Goal: Task Accomplishment & Management: Use online tool/utility

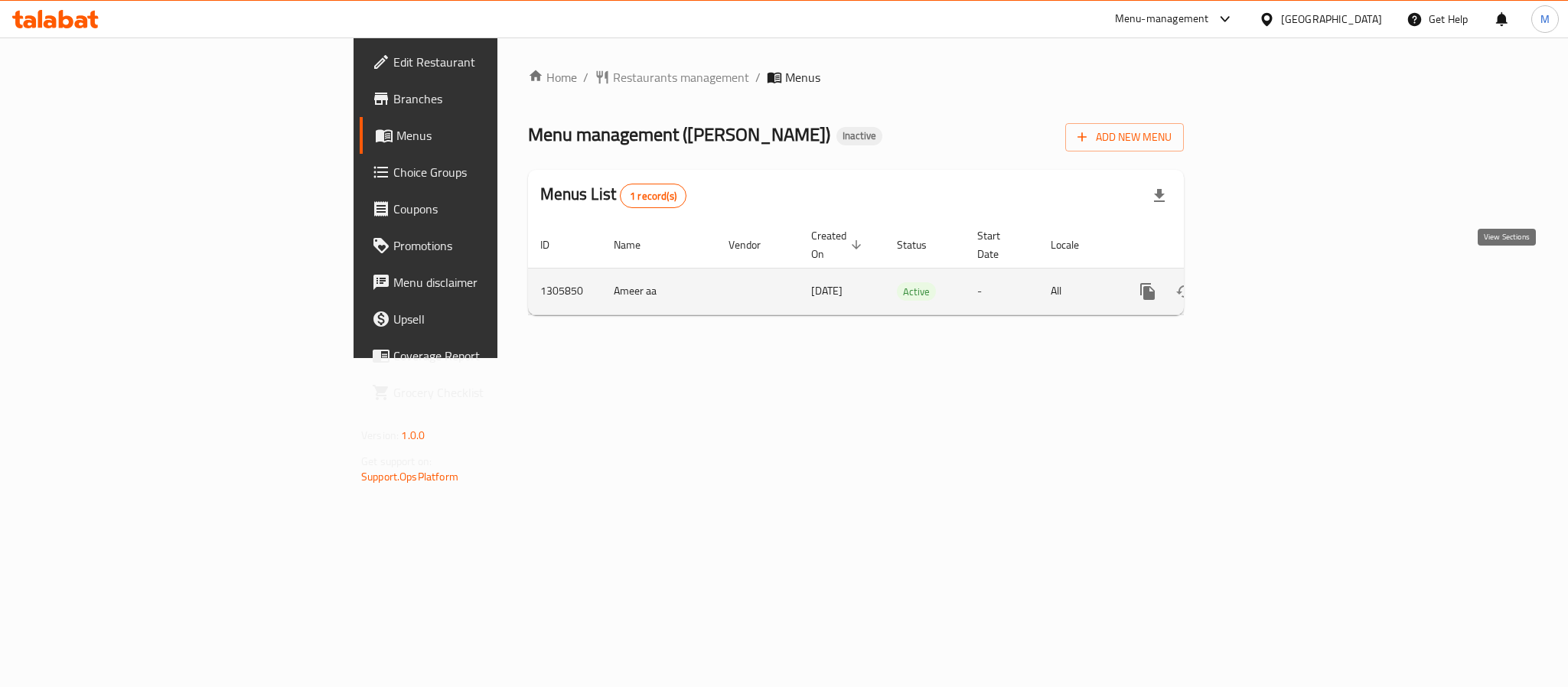
click at [1276, 276] on link "enhanced table" at bounding box center [1258, 291] width 37 height 37
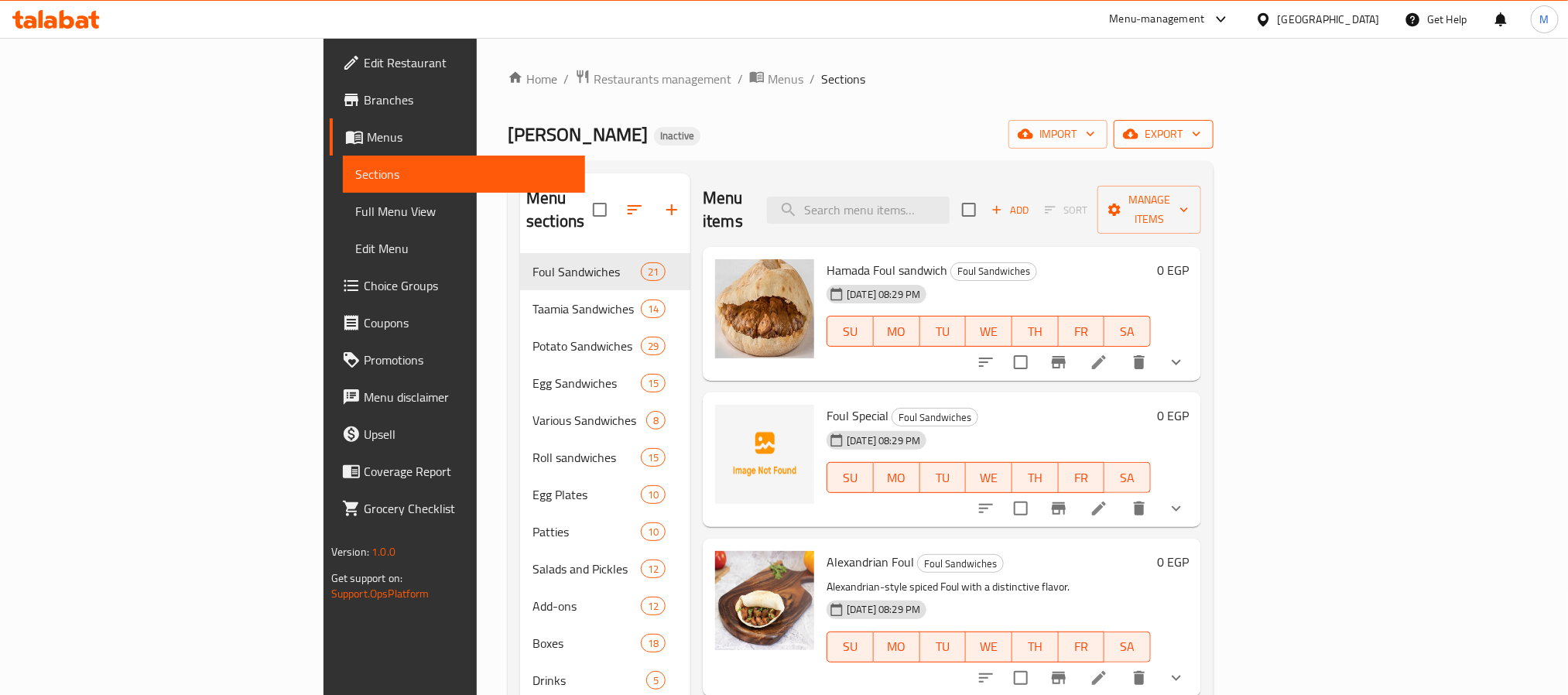
click at [1201, 132] on span "export" at bounding box center [1163, 134] width 75 height 20
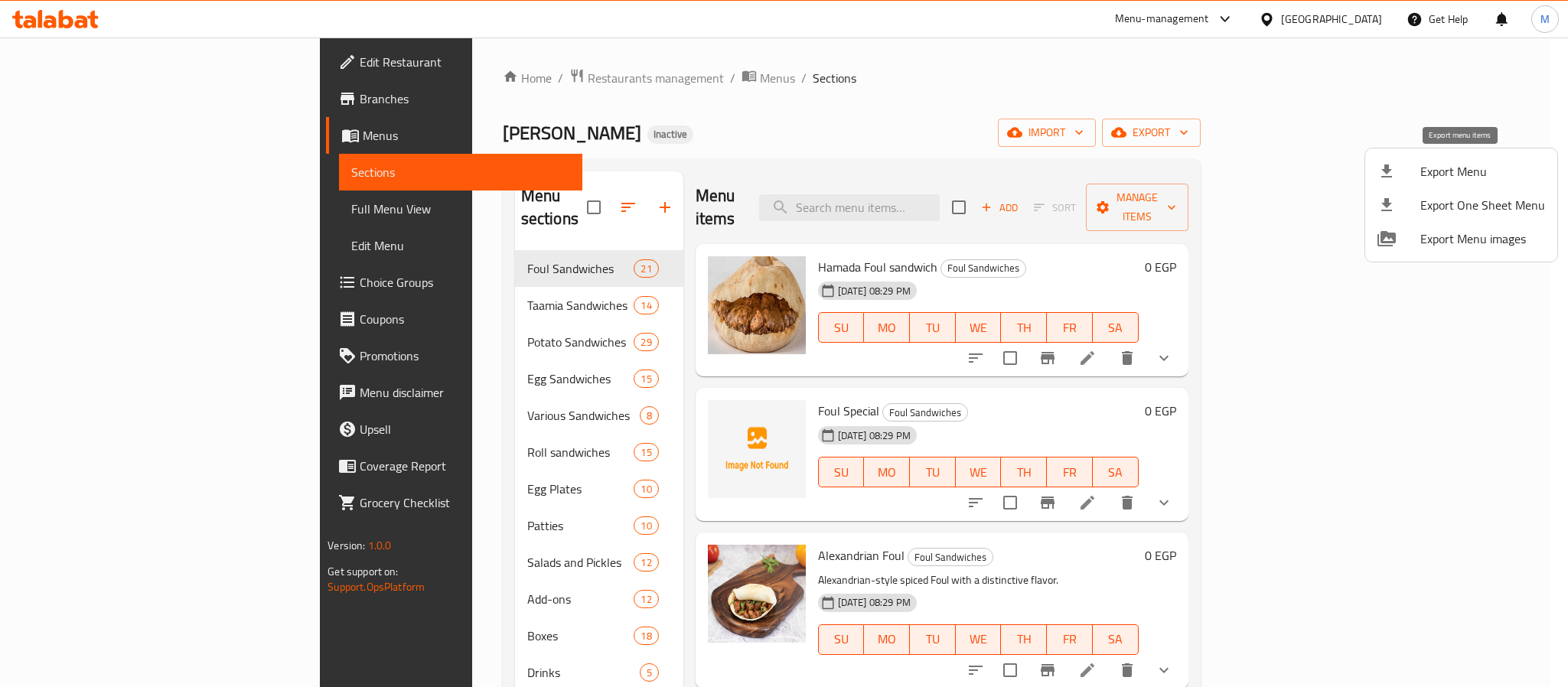
click at [1417, 170] on div at bounding box center [1398, 171] width 43 height 18
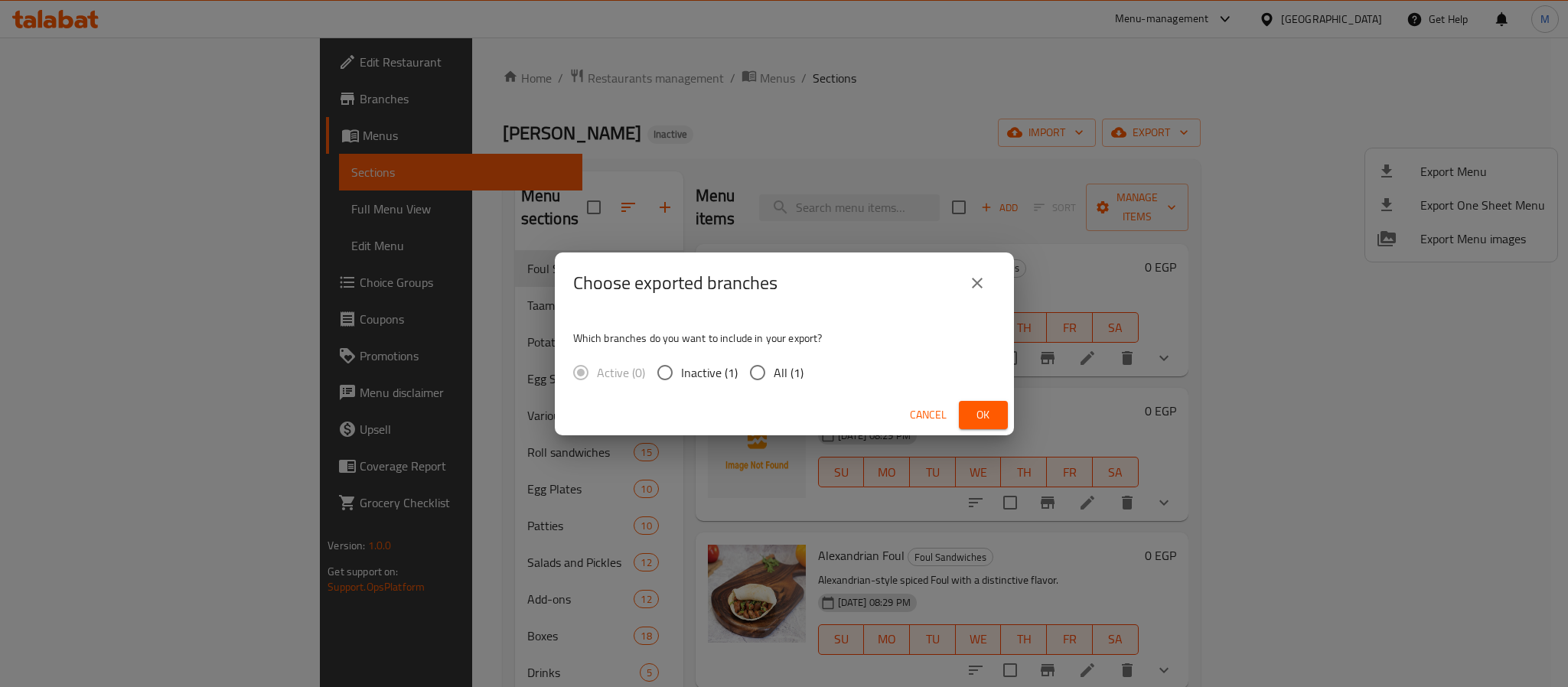
click at [771, 366] on input "All (1)" at bounding box center [757, 372] width 32 height 32
radio input "true"
click at [997, 419] on button "Ok" at bounding box center [983, 415] width 49 height 29
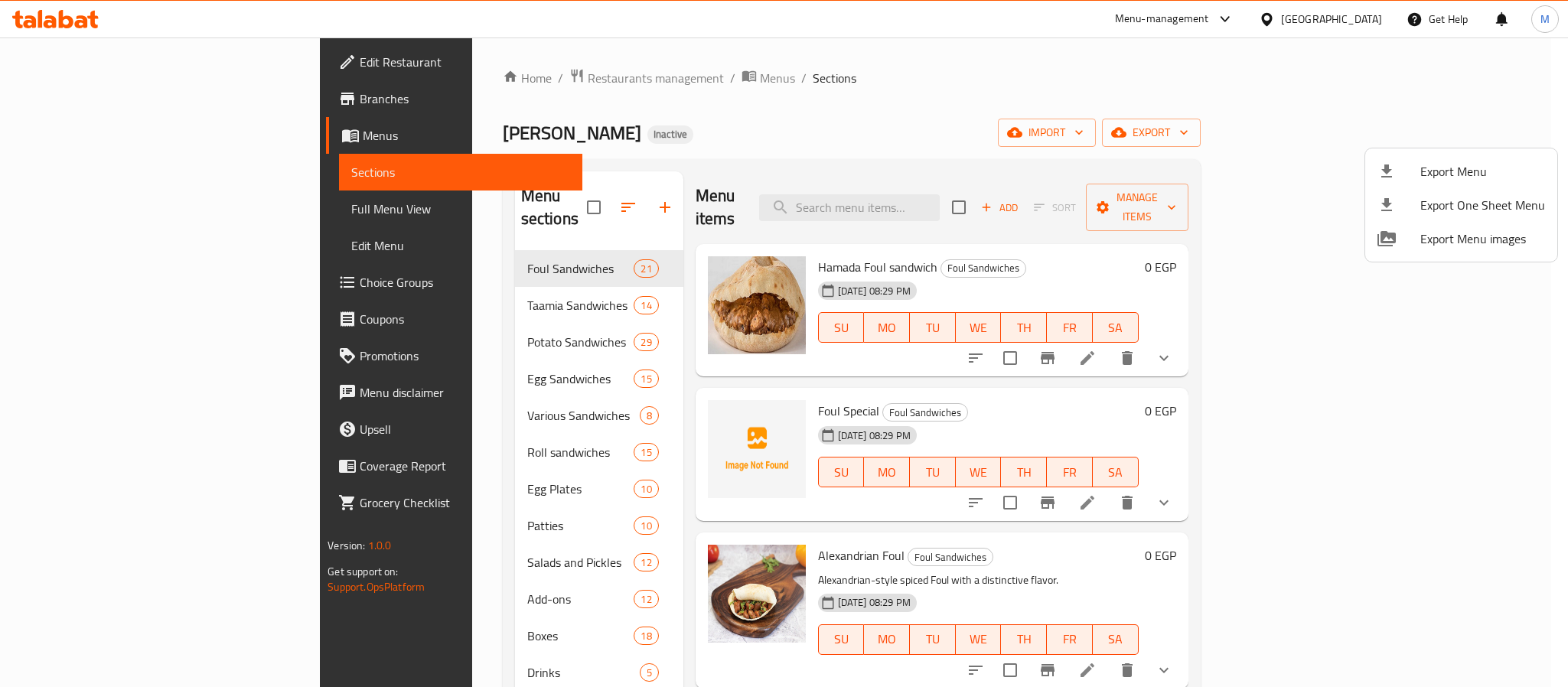
click at [813, 138] on div at bounding box center [784, 343] width 1568 height 687
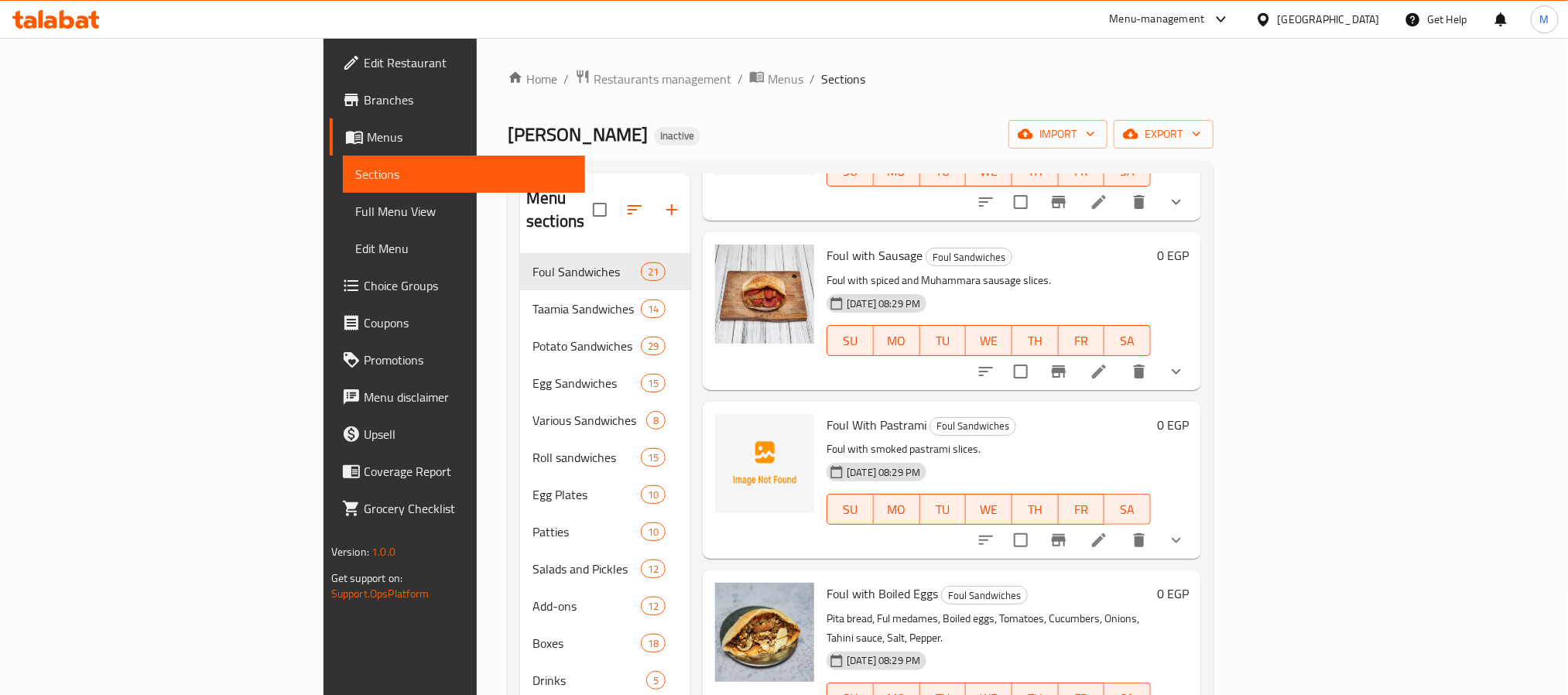
scroll to position [1160, 0]
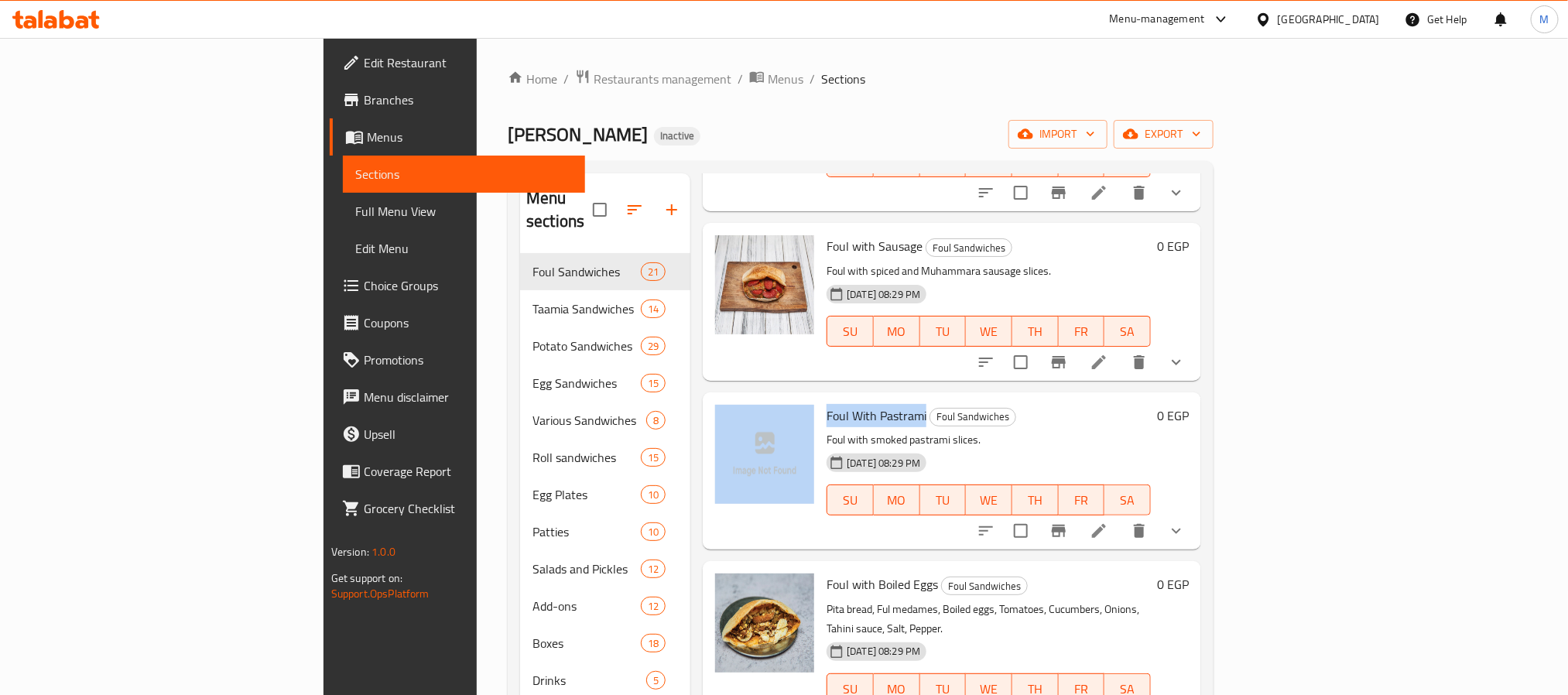
copy div "Foul With Pastrami"
drag, startPoint x: 846, startPoint y: 395, endPoint x: 737, endPoint y: 398, distance: 109.0
click at [737, 398] on div "Foul With Pastrami Foul Sandwiches Foul with smoked pastrami slices. [DATE] 08:…" at bounding box center [952, 470] width 486 height 144
copy div "Foul With Pastrami"
click at [826, 404] on span "Foul With Pastrami" at bounding box center [876, 415] width 100 height 23
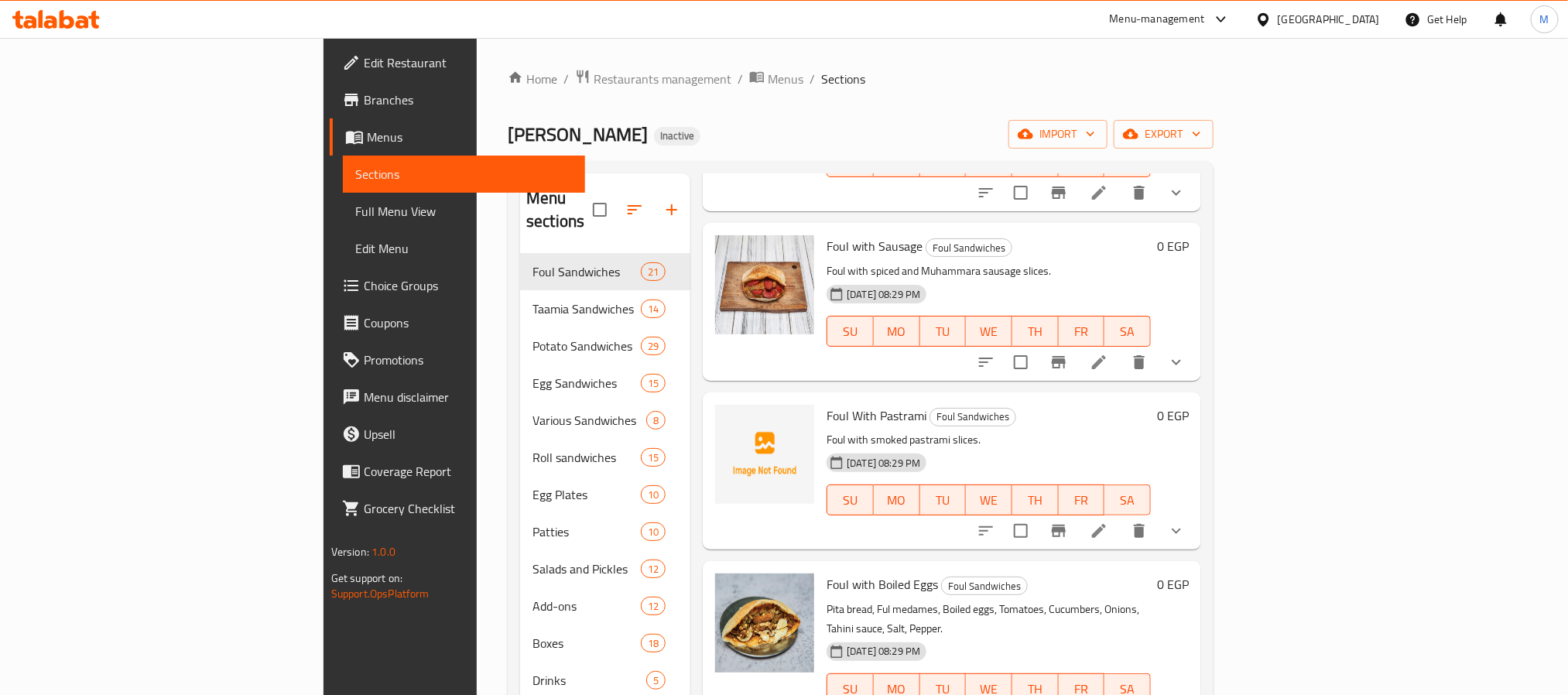
click at [826, 404] on span "Foul With Pastrami" at bounding box center [876, 415] width 100 height 23
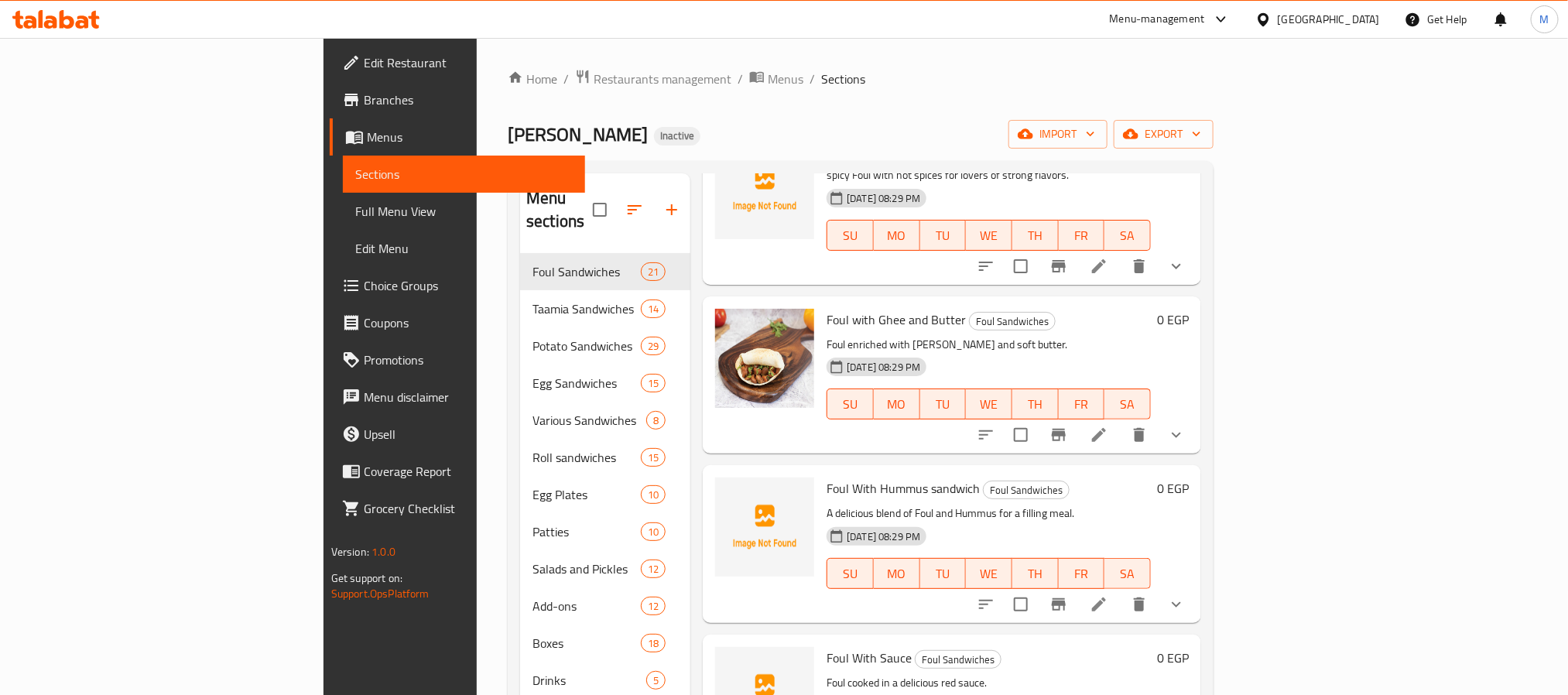
scroll to position [696, 0]
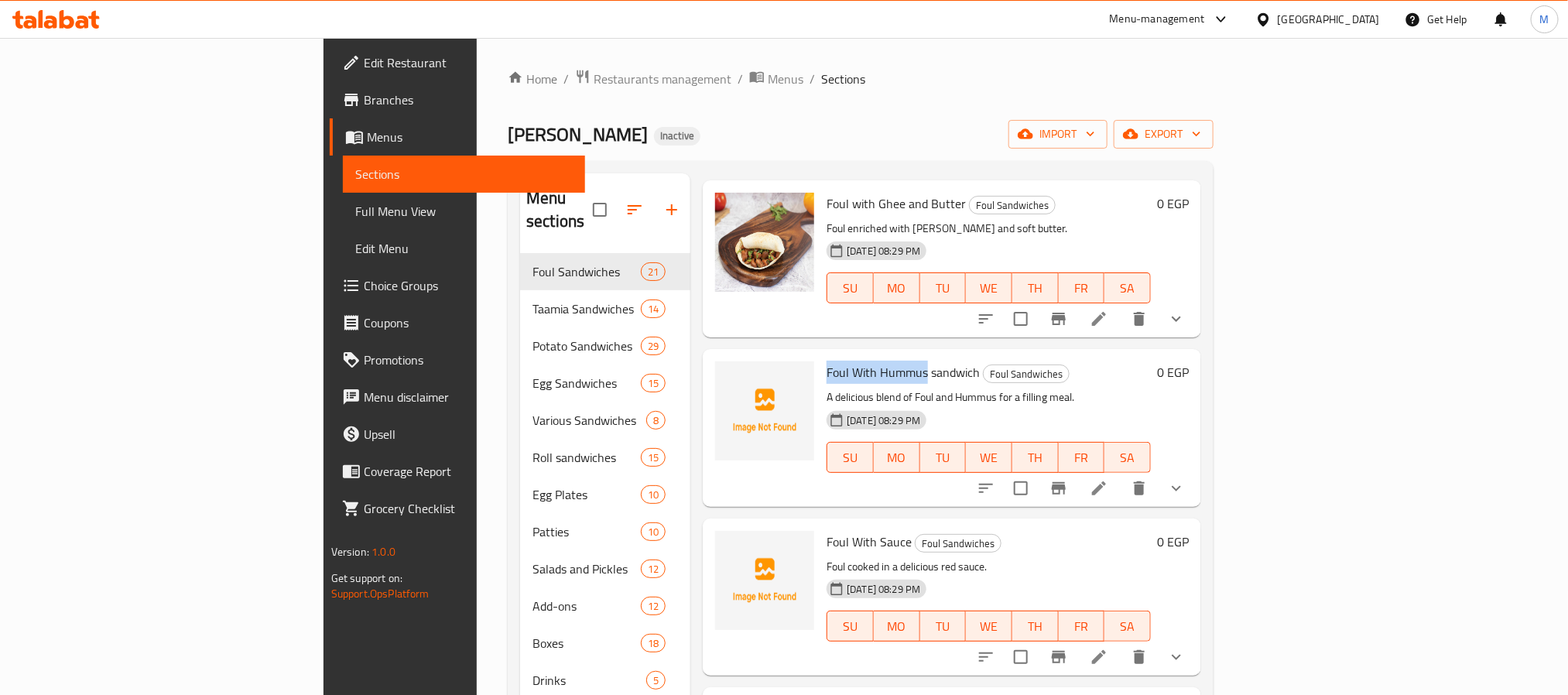
drag, startPoint x: 846, startPoint y: 349, endPoint x: 746, endPoint y: 355, distance: 100.2
click at [826, 361] on span "Foul With Hummus sandwich" at bounding box center [902, 372] width 153 height 23
copy span "Foul With Hummus"
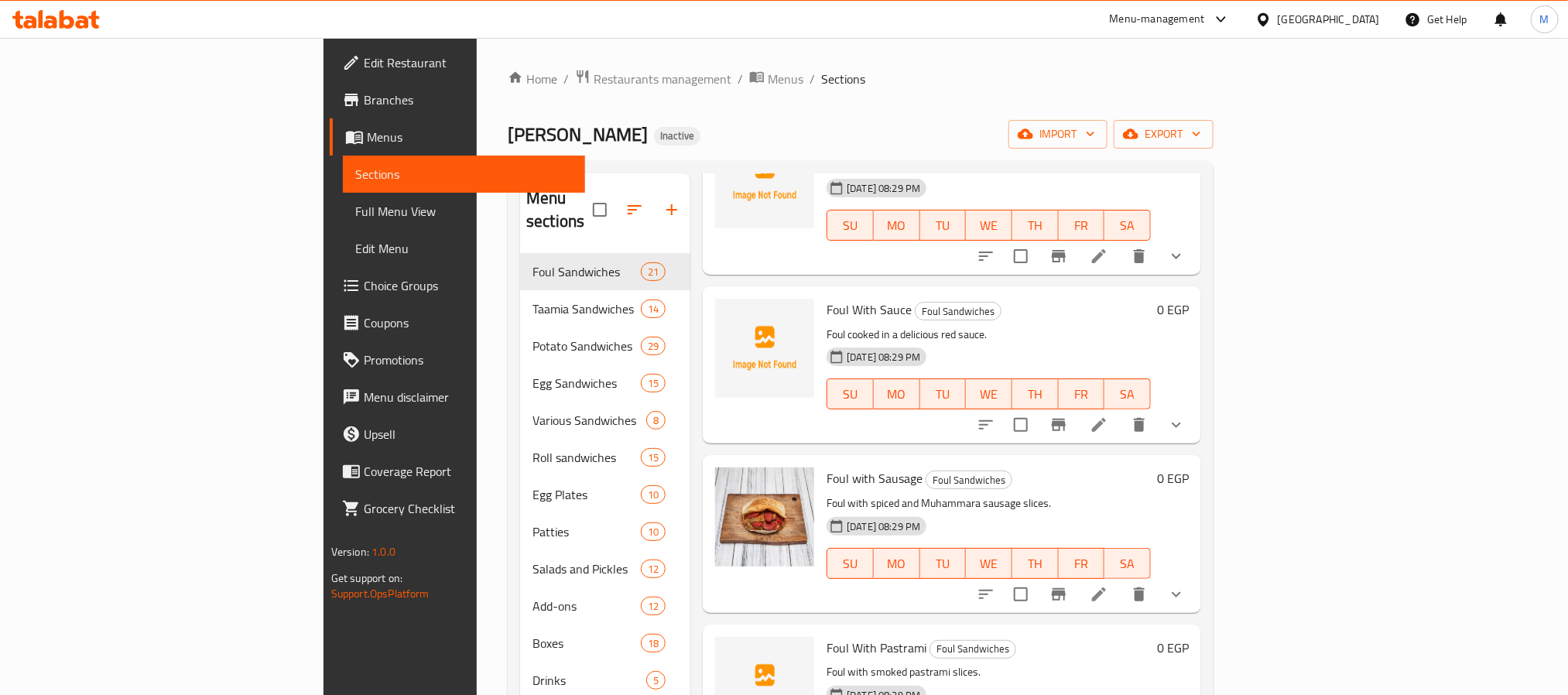
scroll to position [812, 0]
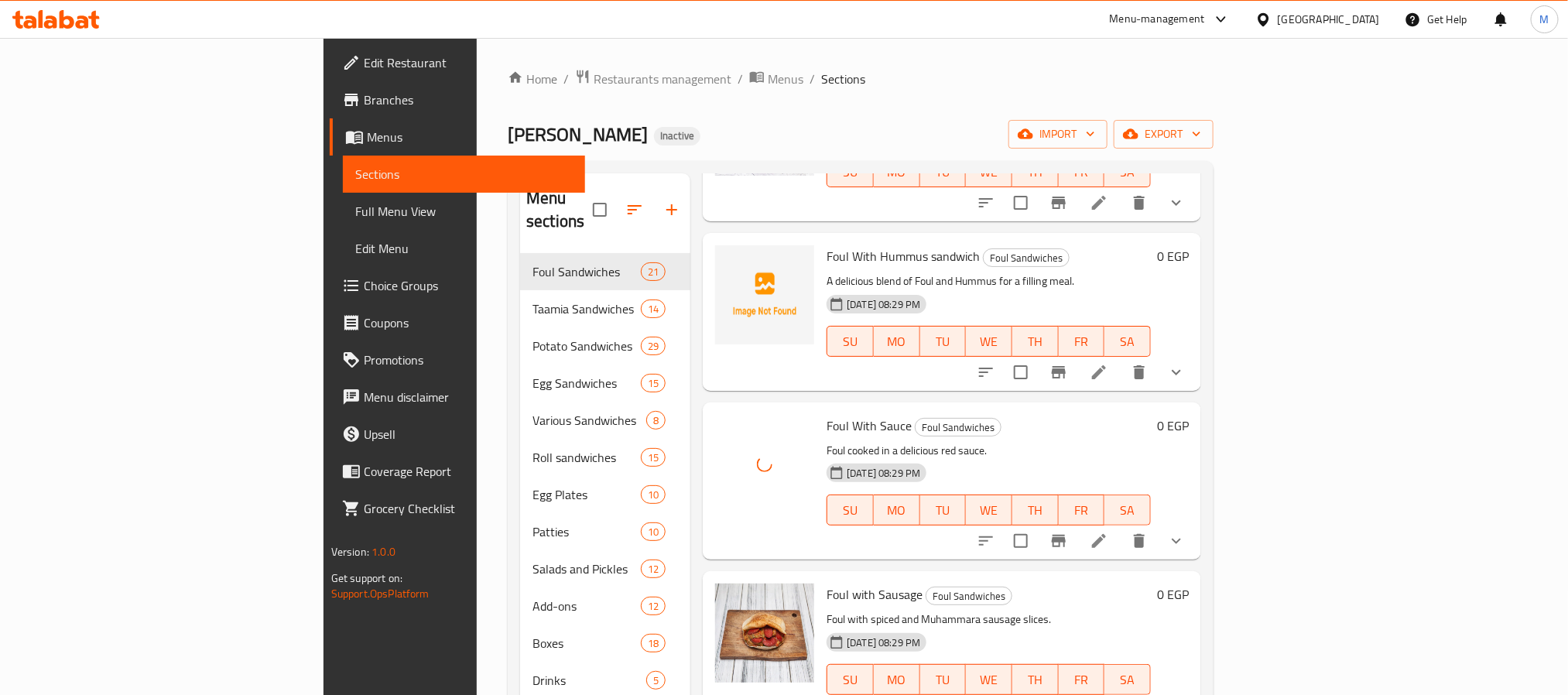
click at [826, 414] on span "Foul With Sauce" at bounding box center [868, 425] width 85 height 23
copy h6 "Foul With Sauce"
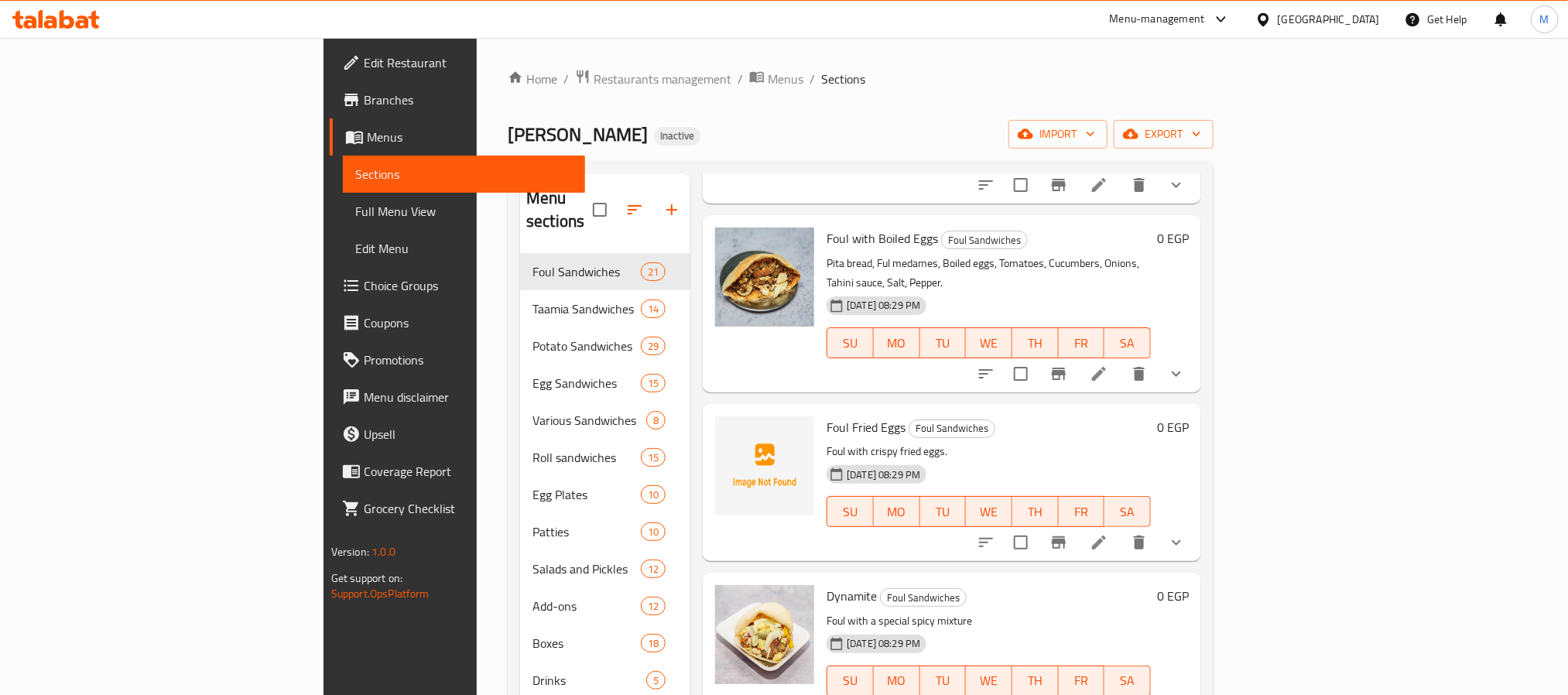
scroll to position [1508, 0]
click at [826, 413] on span "Foul Fried Eggs" at bounding box center [865, 424] width 79 height 23
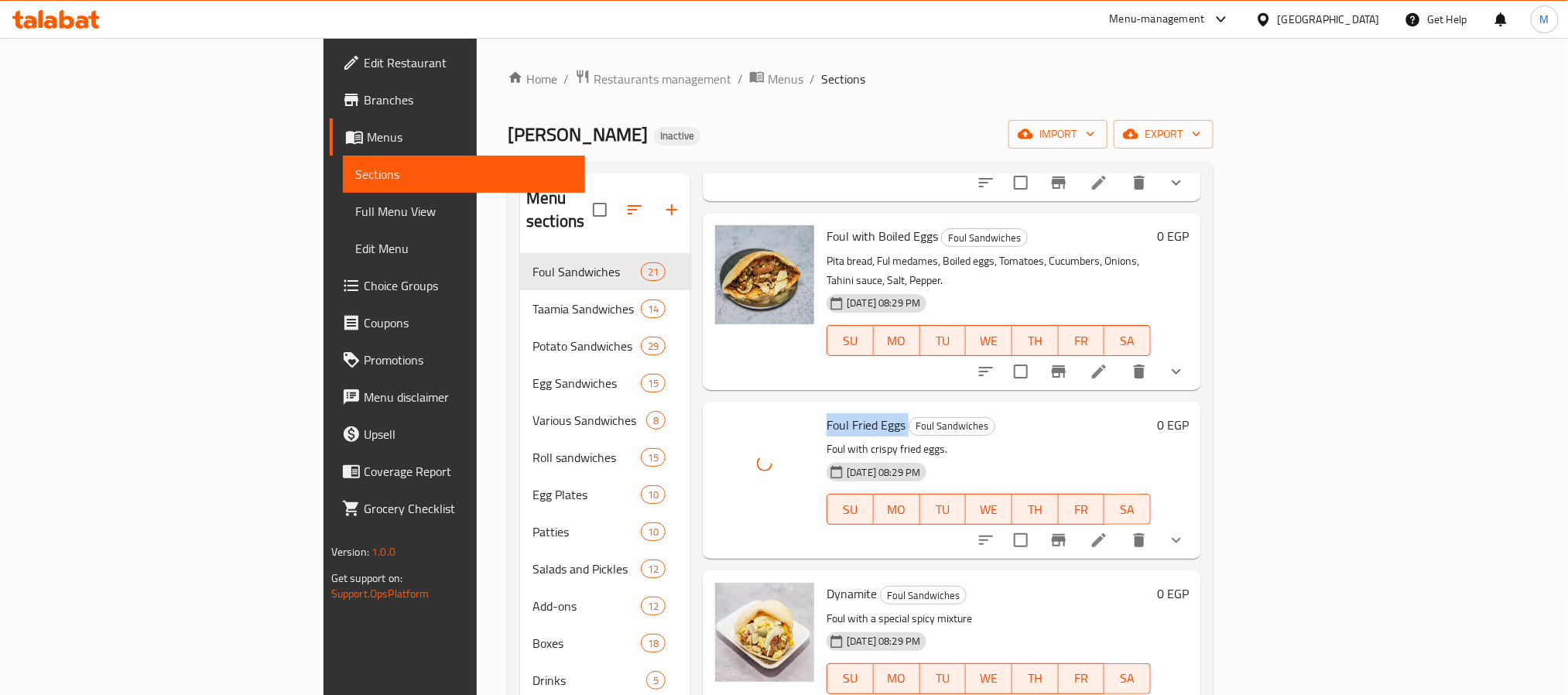
copy h6 "Foul Fried Eggs"
click at [1213, 467] on div "Menu sections Foul Sandwiches 21 Taamia Sandwiches 14 Potato Sandwiches 29 Egg …" at bounding box center [860, 521] width 705 height 720
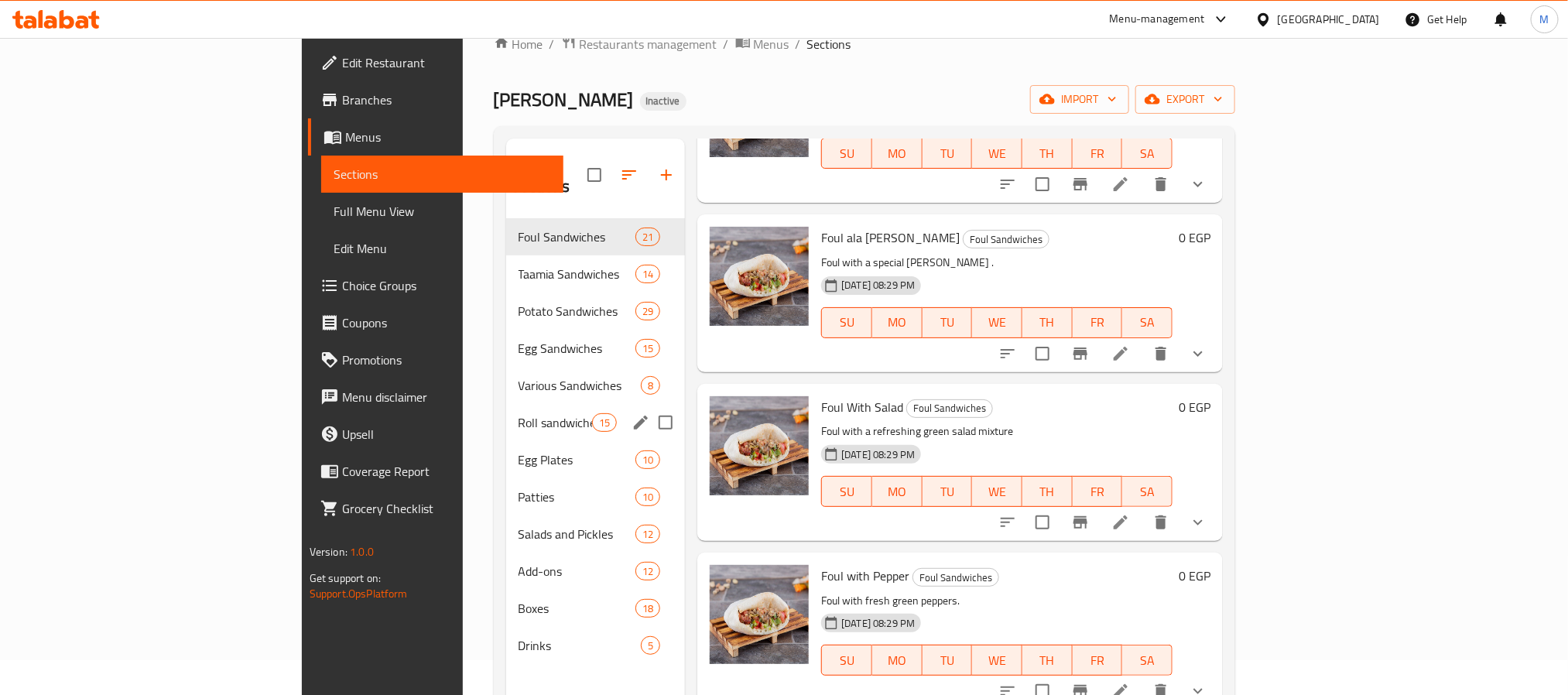
scroll to position [0, 0]
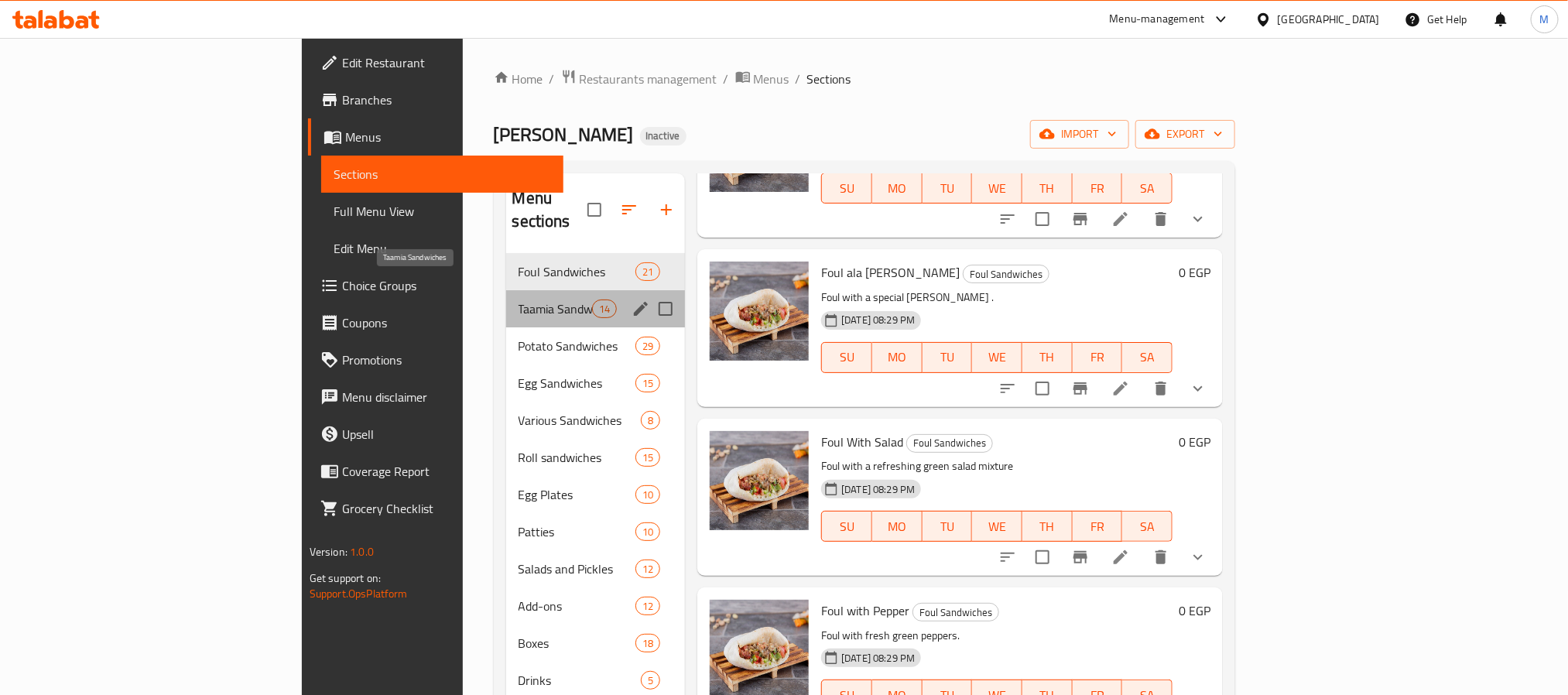
click at [519, 300] on span "Taamia Sandwiches" at bounding box center [555, 309] width 74 height 19
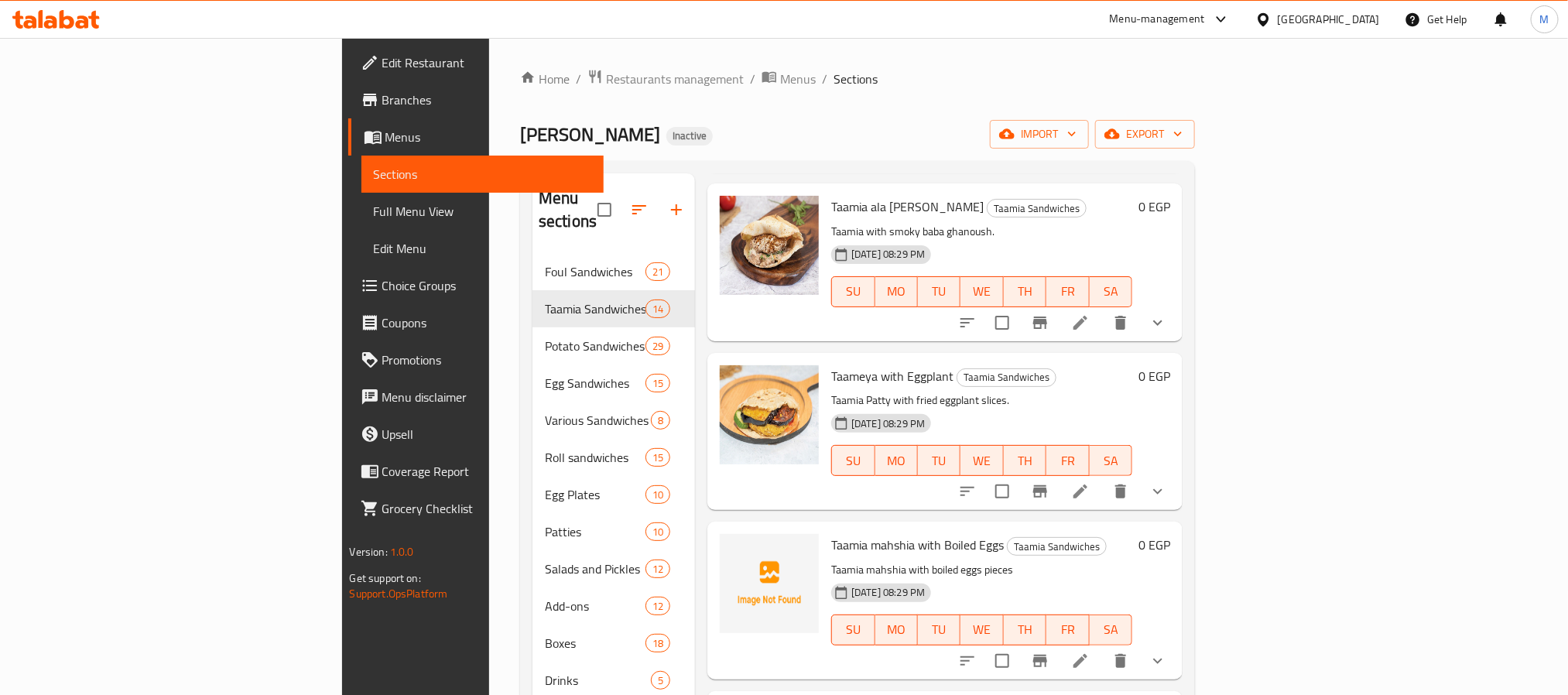
scroll to position [1276, 0]
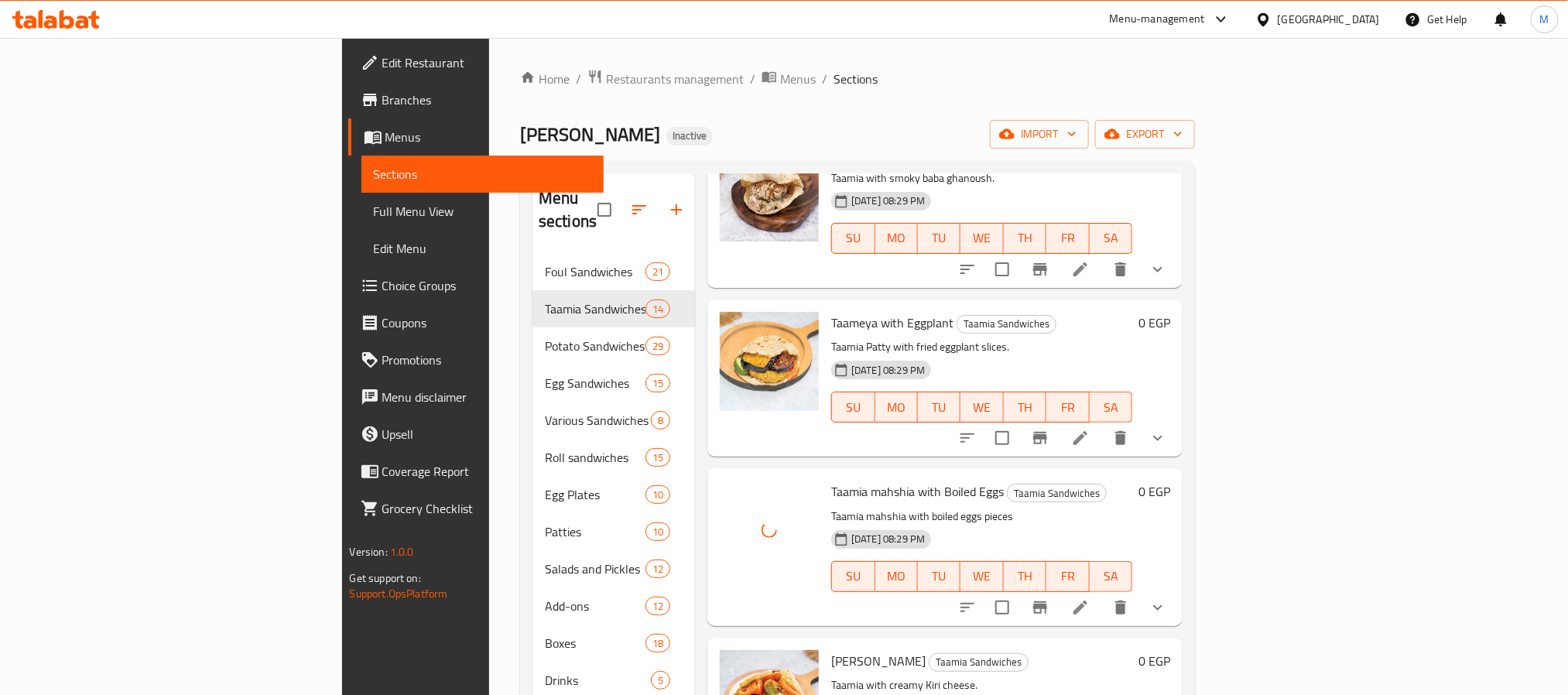
click at [843, 479] on span "Taamia mahshia with Boiled Eggs" at bounding box center [917, 490] width 172 height 23
copy h6 "Taamia mahshia with Boiled Eggs"
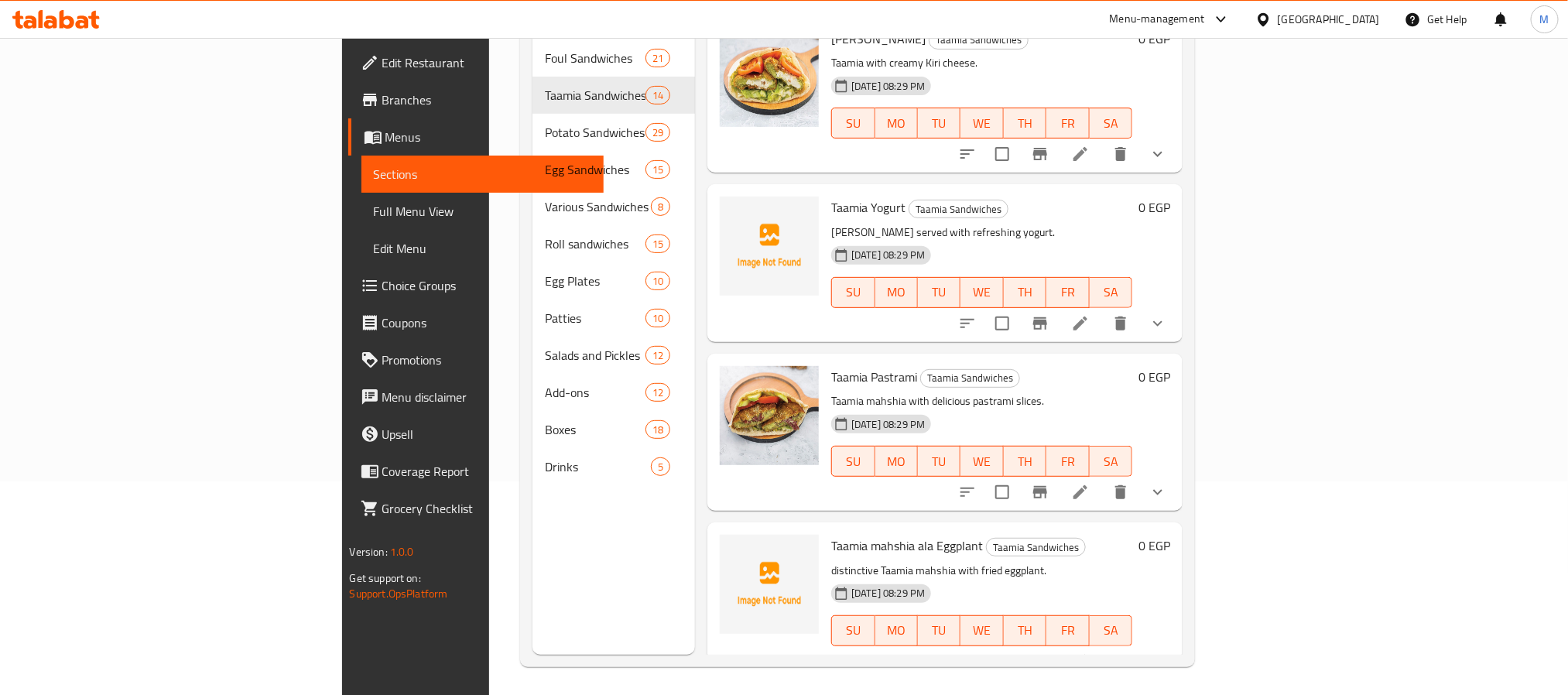
scroll to position [216, 0]
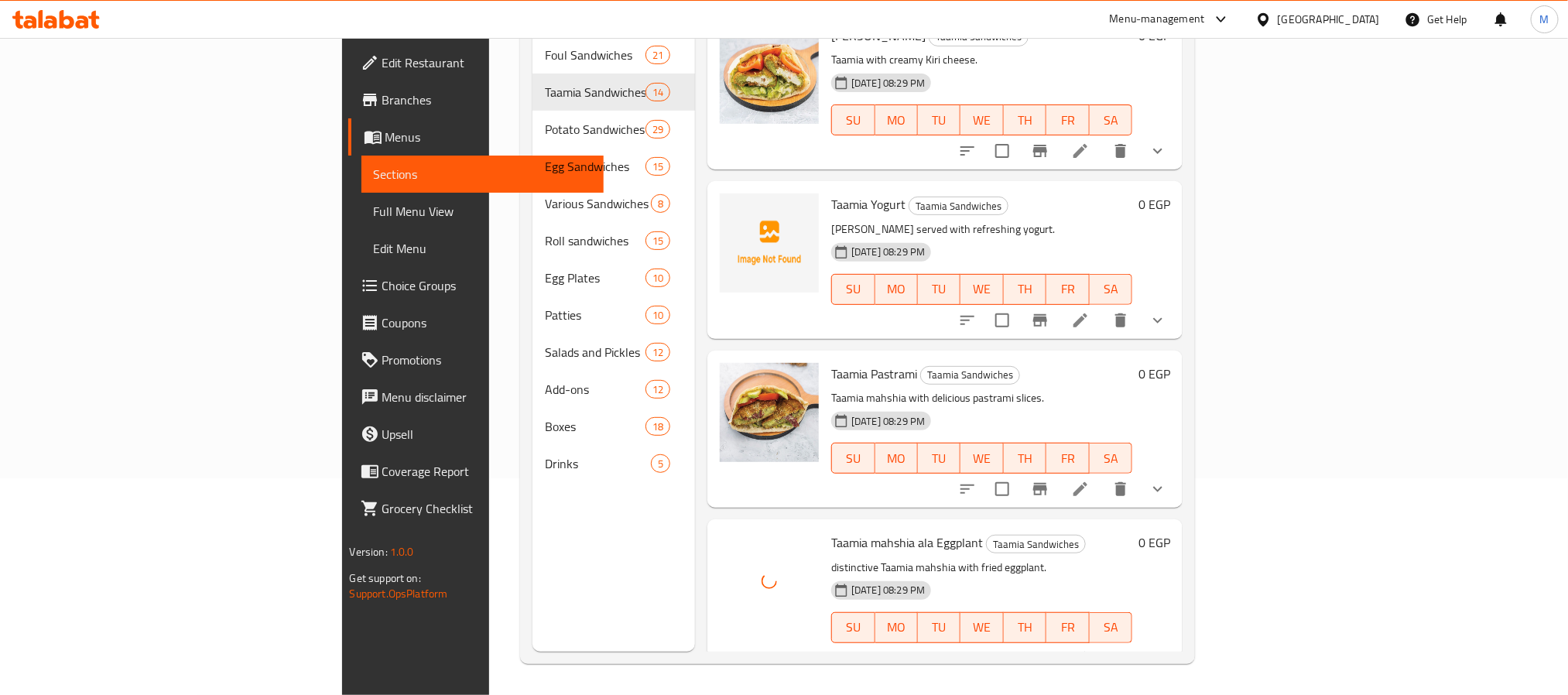
click at [831, 530] on span "Taamia mahshia ala Eggplant" at bounding box center [907, 541] width 152 height 23
copy h6 "Taamia mahshia ala Eggplant"
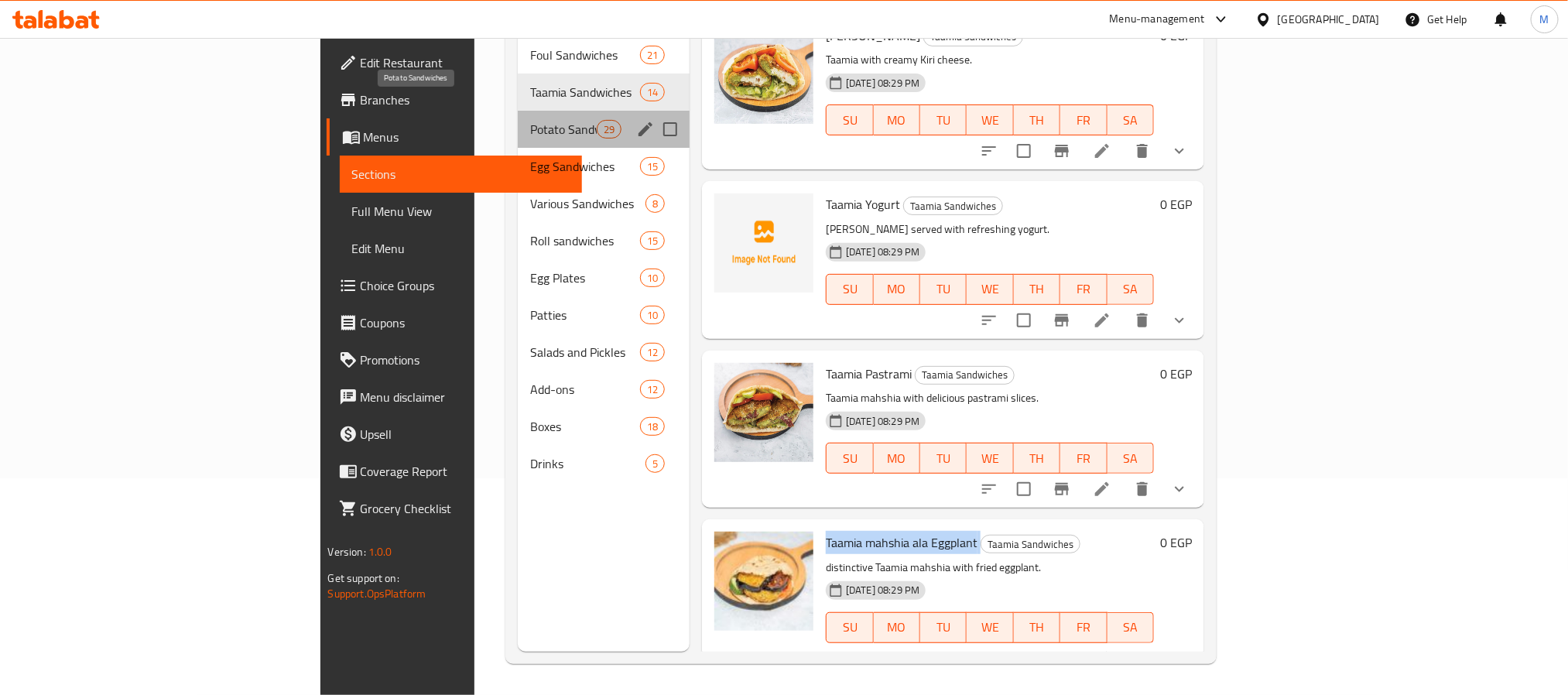
click at [530, 120] on span "Potato Sandwiches" at bounding box center [562, 129] width 65 height 19
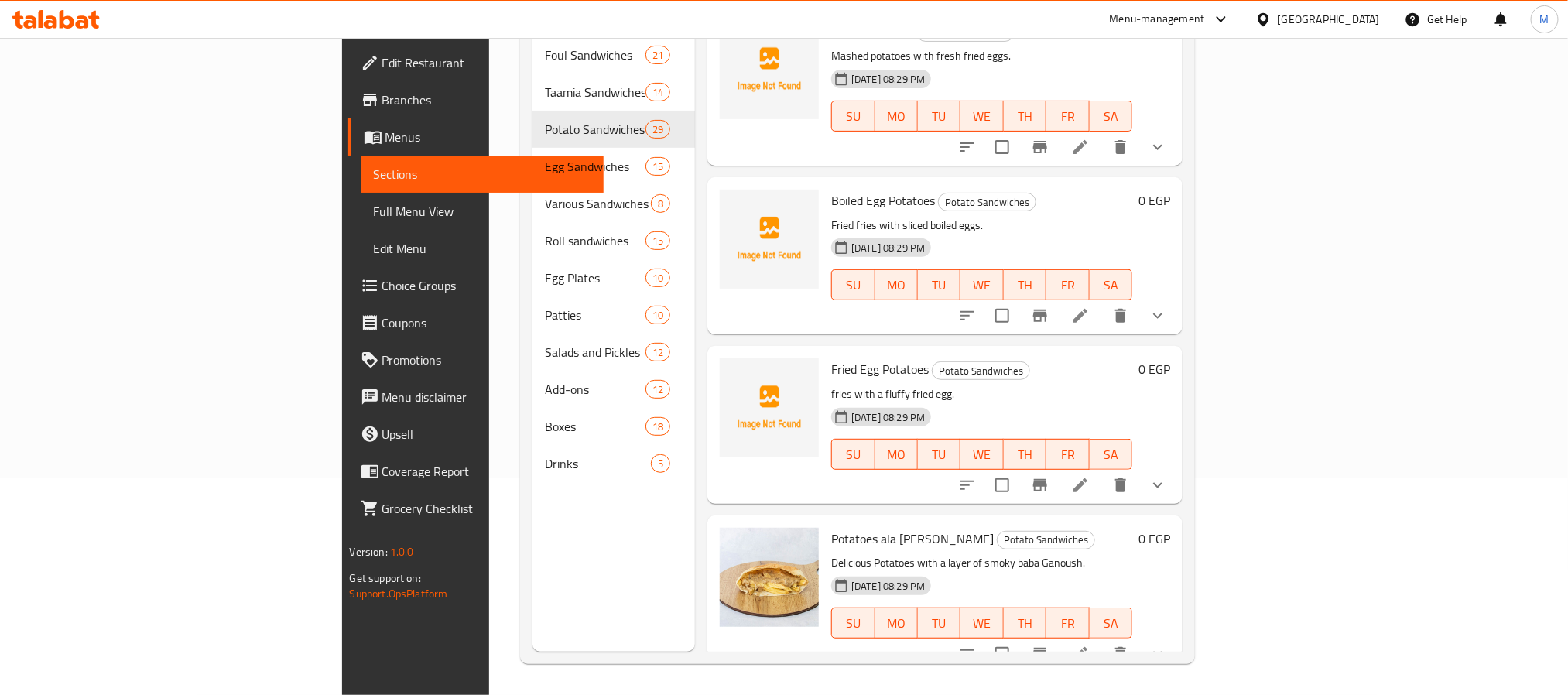
scroll to position [1508, 0]
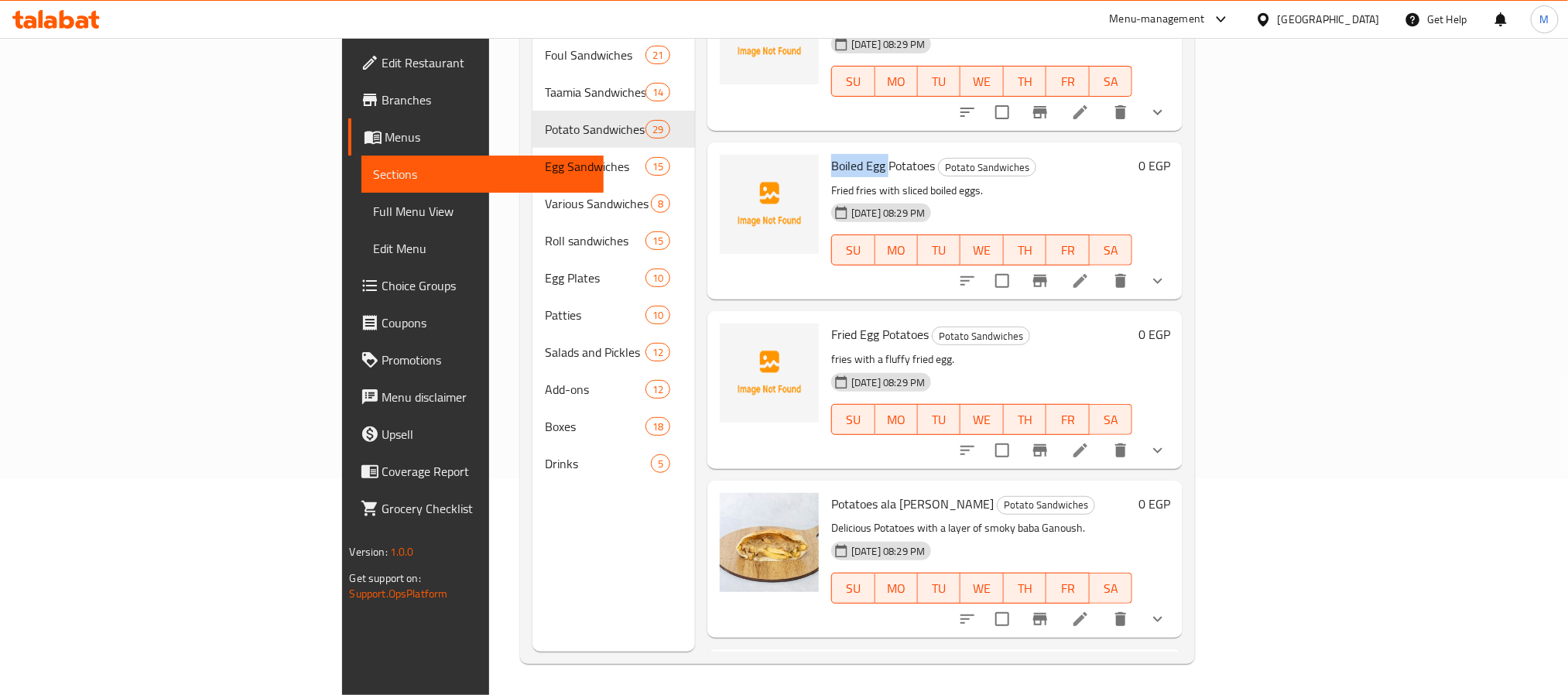
drag, startPoint x: 801, startPoint y: 142, endPoint x: 744, endPoint y: 151, distance: 57.7
click at [825, 151] on div "Boiled Egg Potatoes Potato Sandwiches Fried fries with sliced boiled eggs. [DAT…" at bounding box center [981, 221] width 313 height 144
copy span "Boiled Egg"
click at [831, 154] on span "Boiled Egg Potatoes" at bounding box center [883, 165] width 104 height 23
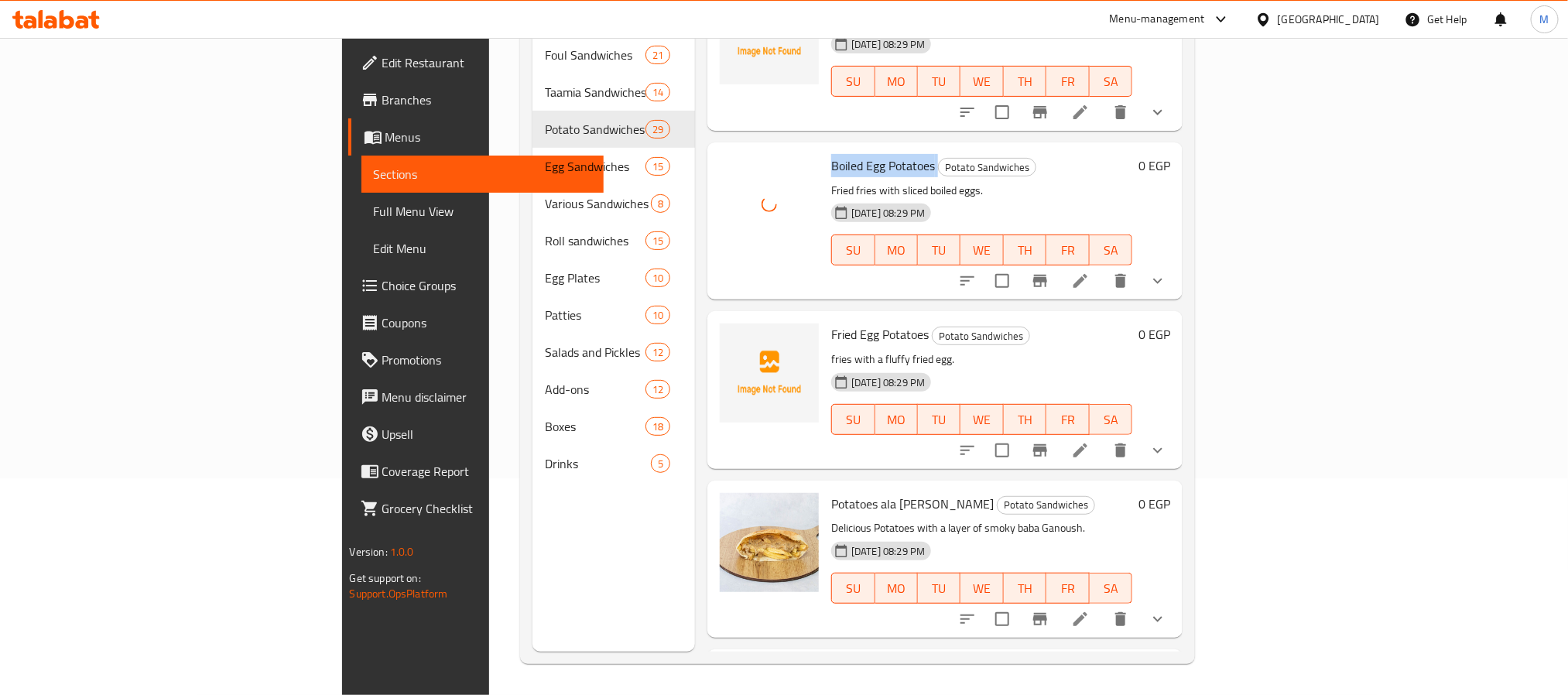
click at [831, 154] on span "Boiled Egg Potatoes" at bounding box center [883, 165] width 104 height 23
click at [831, 322] on span "Fried Egg Potatoes" at bounding box center [880, 333] width 98 height 23
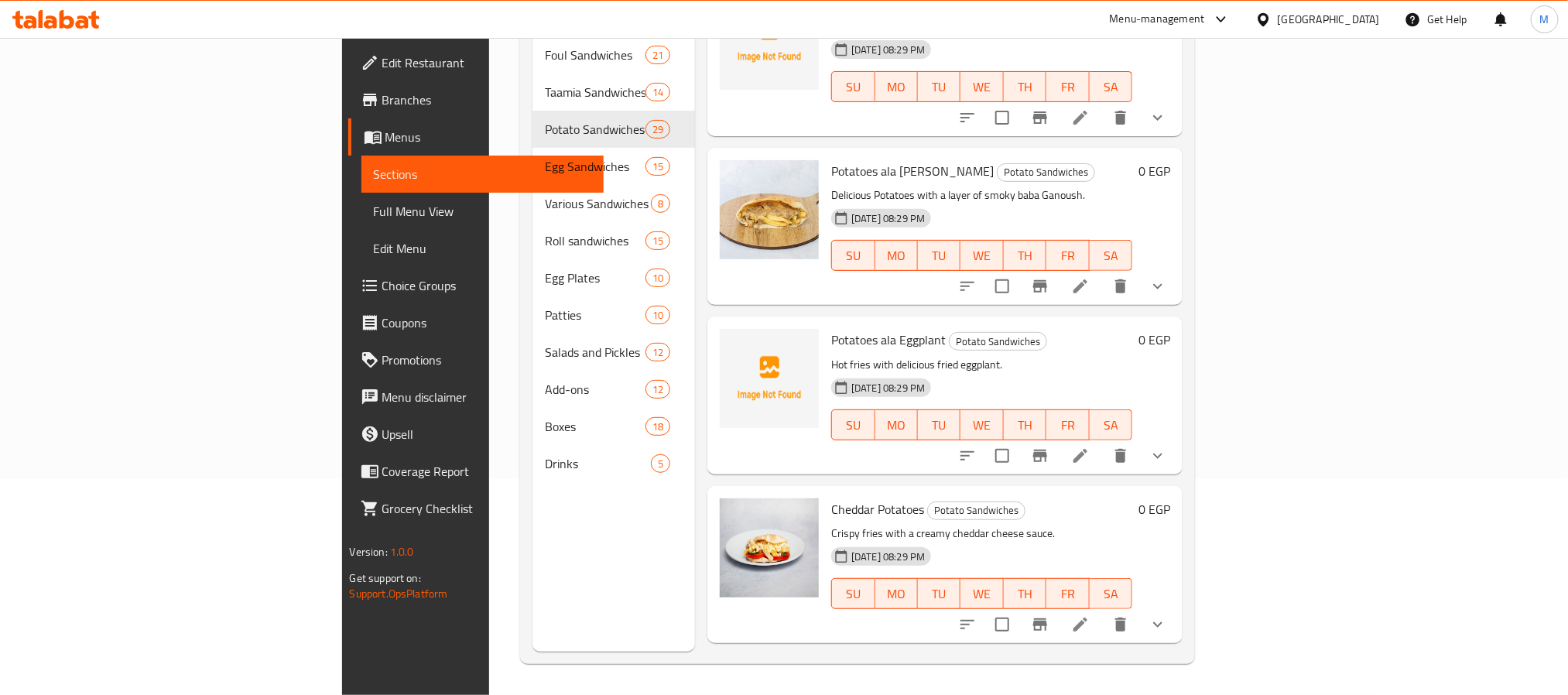
scroll to position [1857, 0]
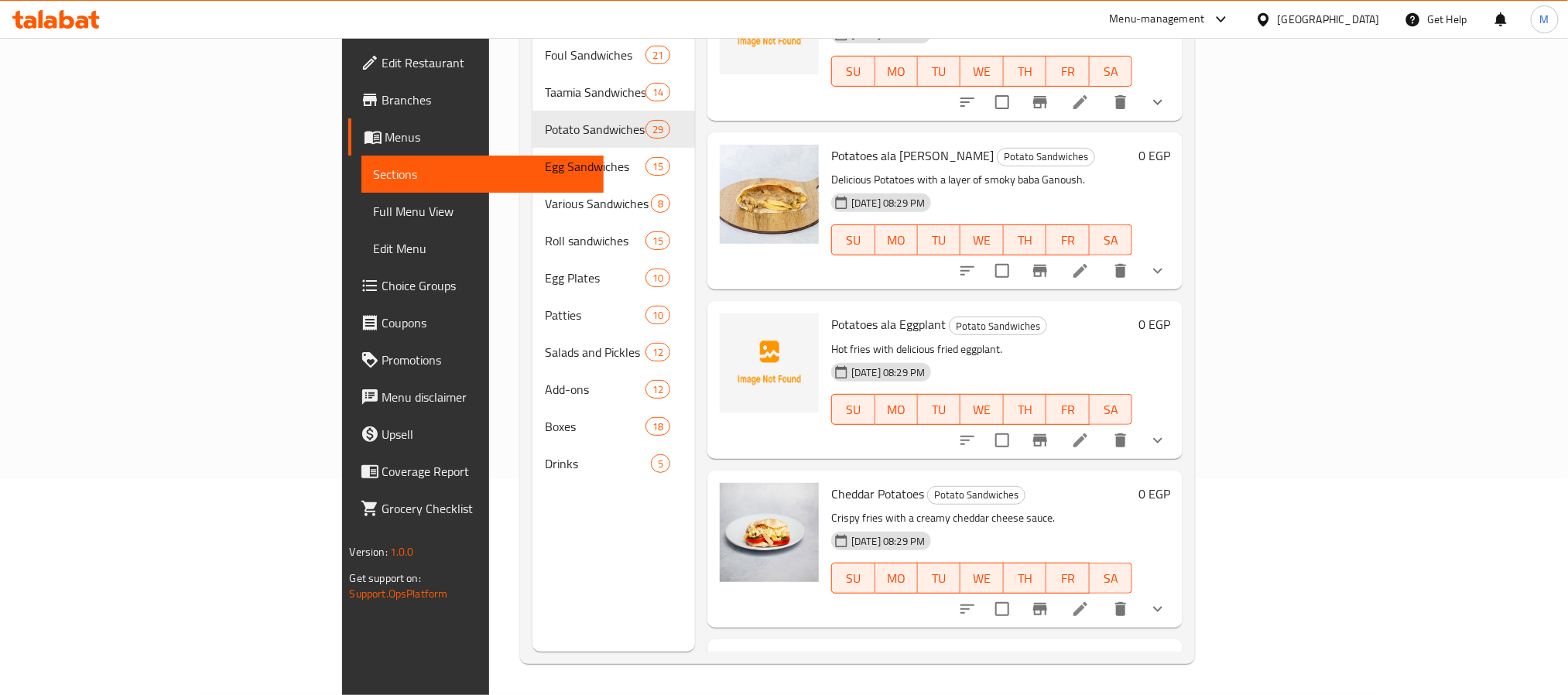
click at [843, 312] on span "Potatoes ala Eggplant" at bounding box center [888, 323] width 115 height 23
copy h6 "Eggplant"
click at [831, 312] on span "Potatoes ala Eggplant" at bounding box center [888, 323] width 115 height 23
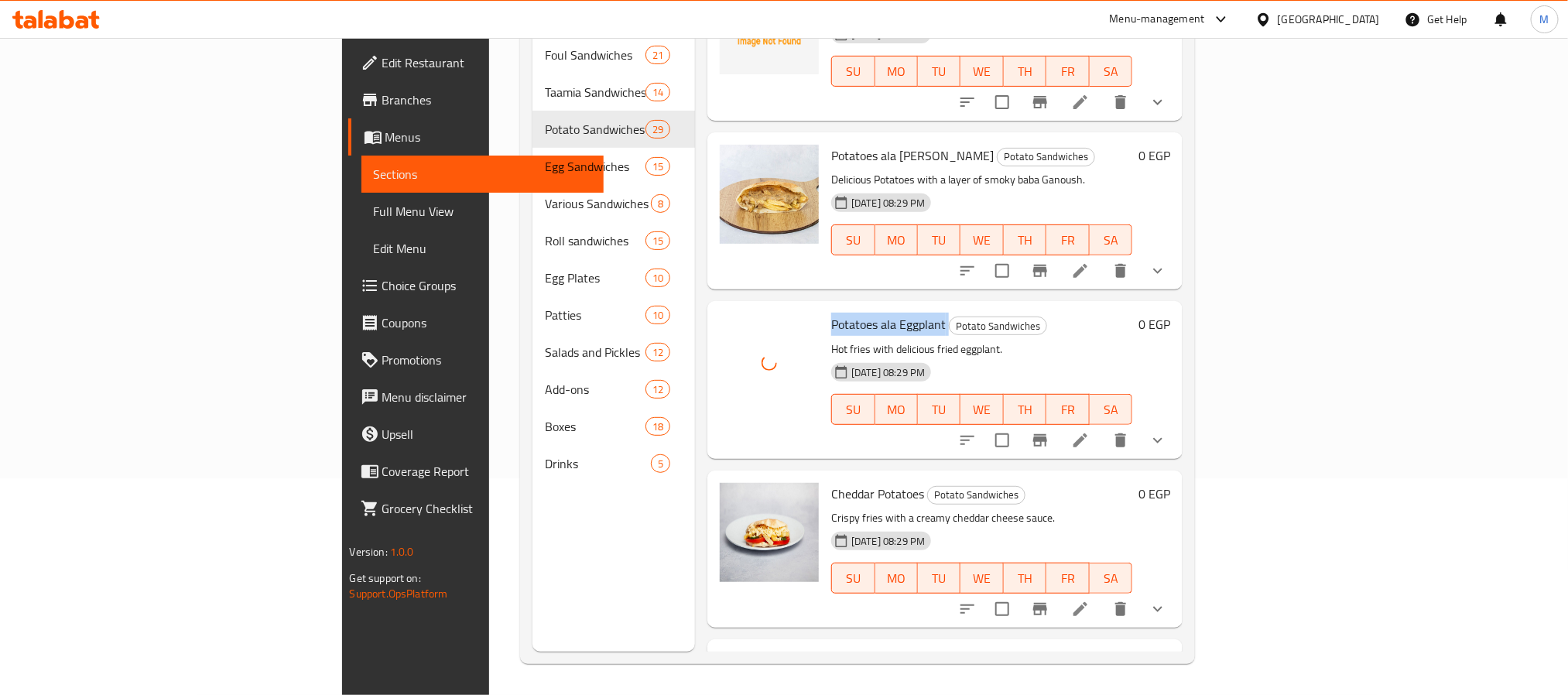
click at [831, 312] on span "Potatoes ala Eggplant" at bounding box center [888, 323] width 115 height 23
copy h6 "Potatoes ala Eggplant"
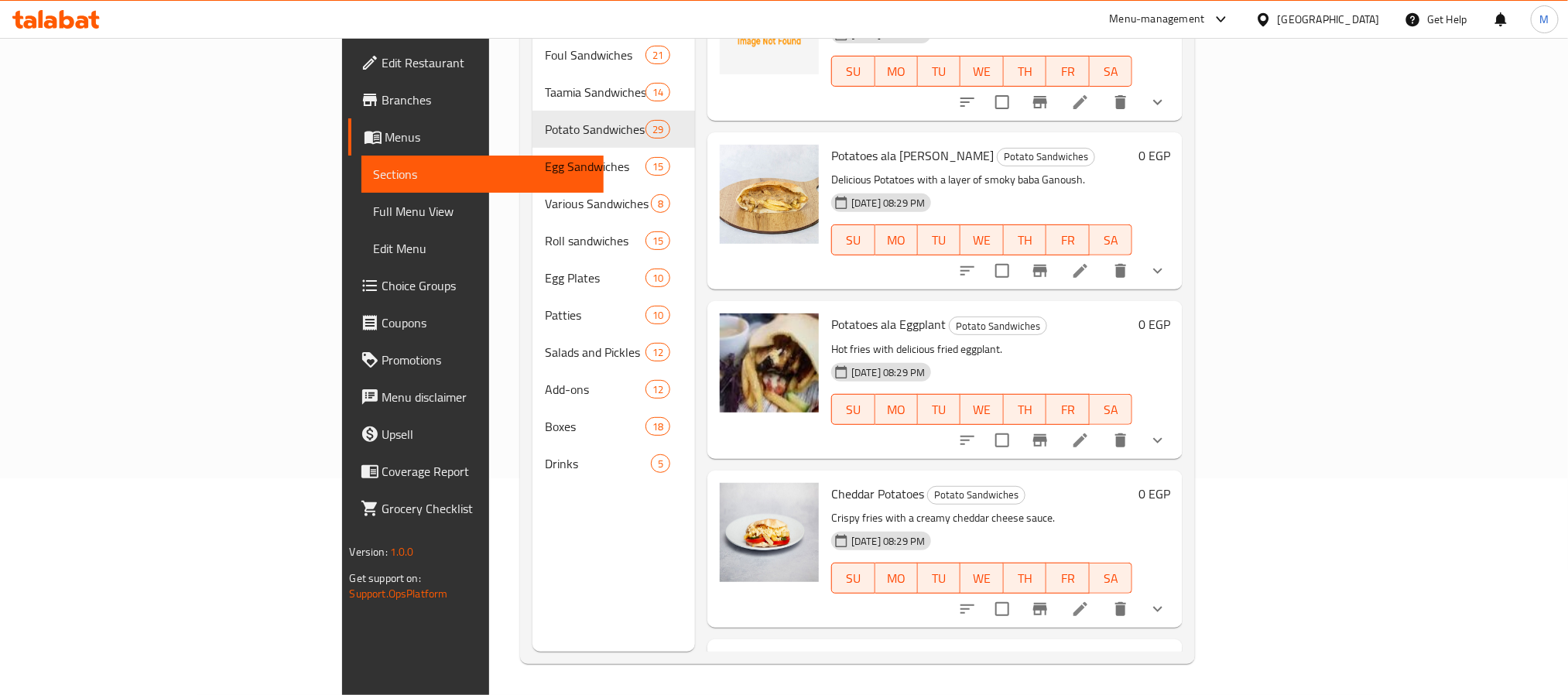
click at [1226, 341] on div "Home / Restaurants management / Menus / Sections [PERSON_NAME] Sheraton Inactiv…" at bounding box center [857, 257] width 737 height 873
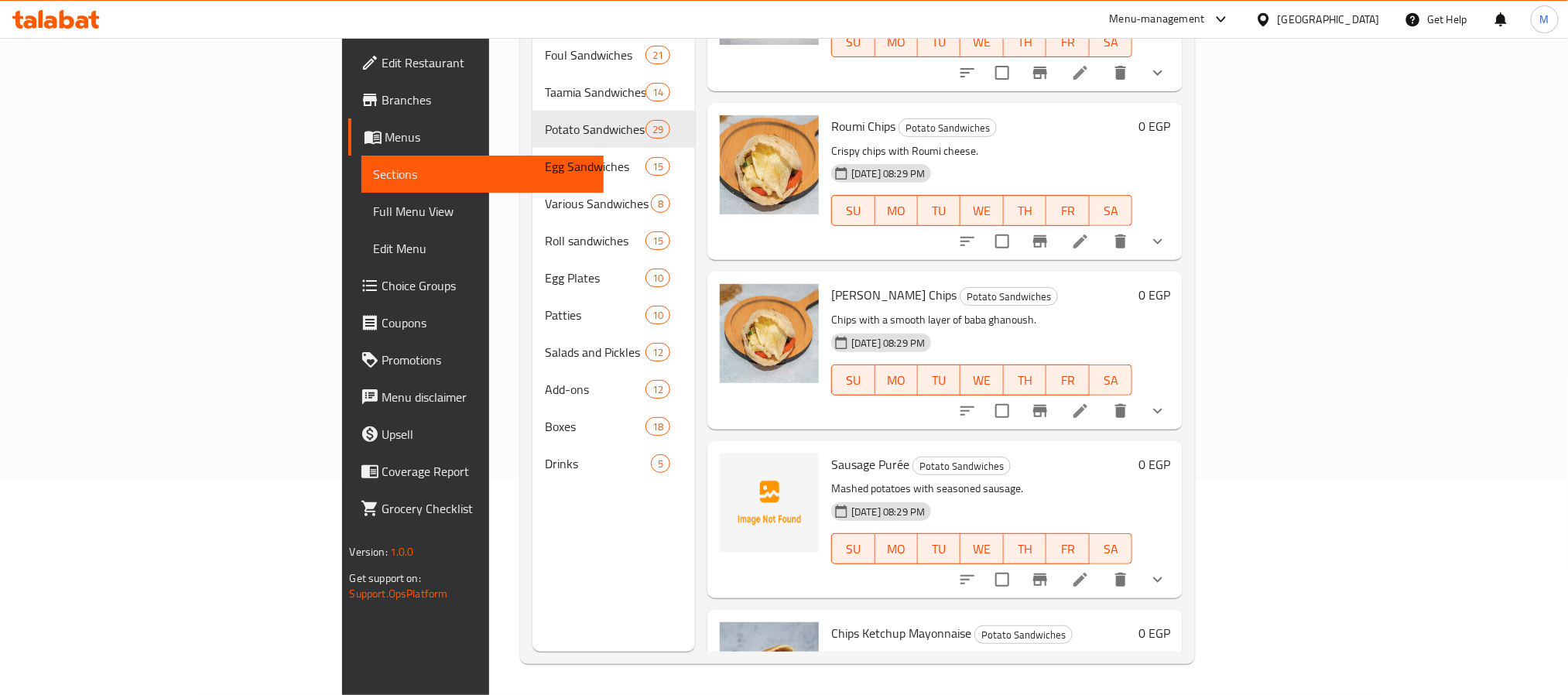
scroll to position [4173, 0]
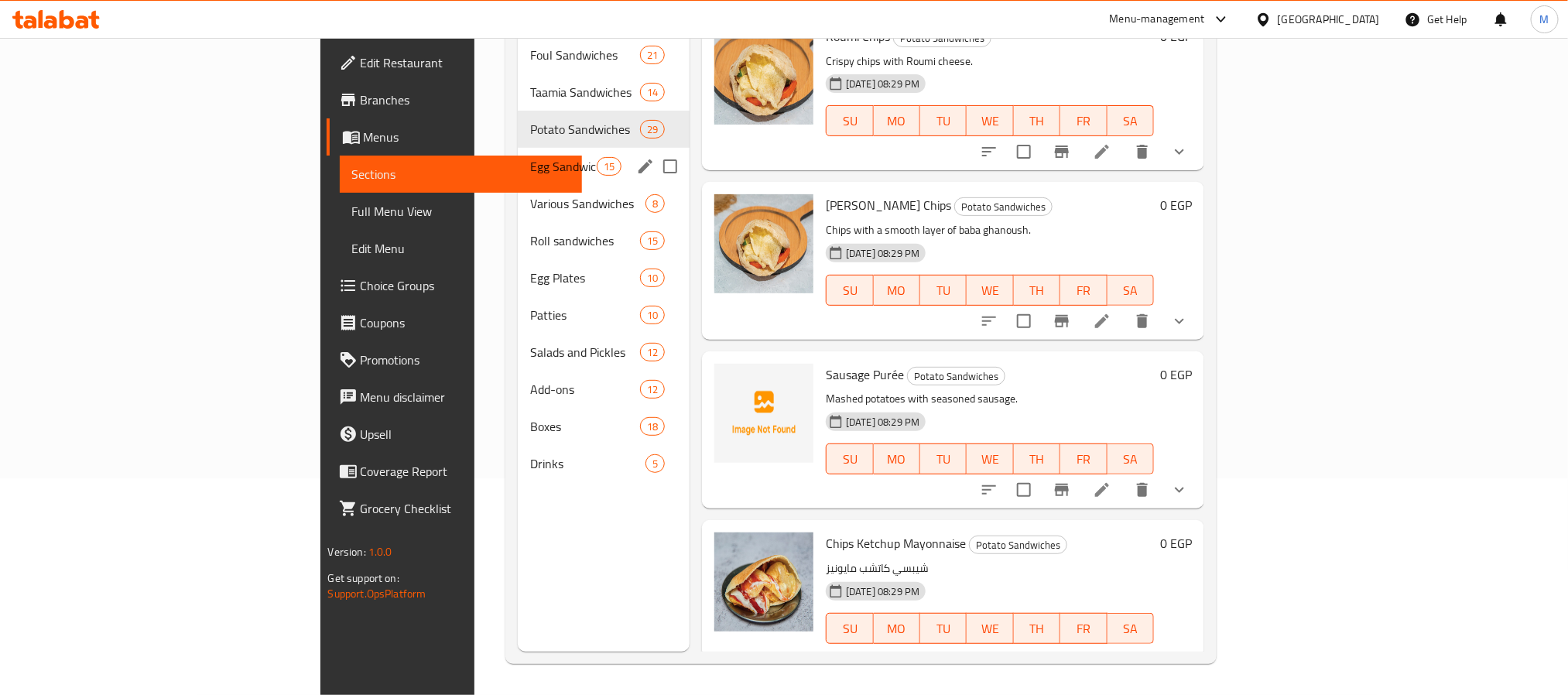
click at [518, 148] on div "Egg Sandwiches 15" at bounding box center [604, 166] width 171 height 37
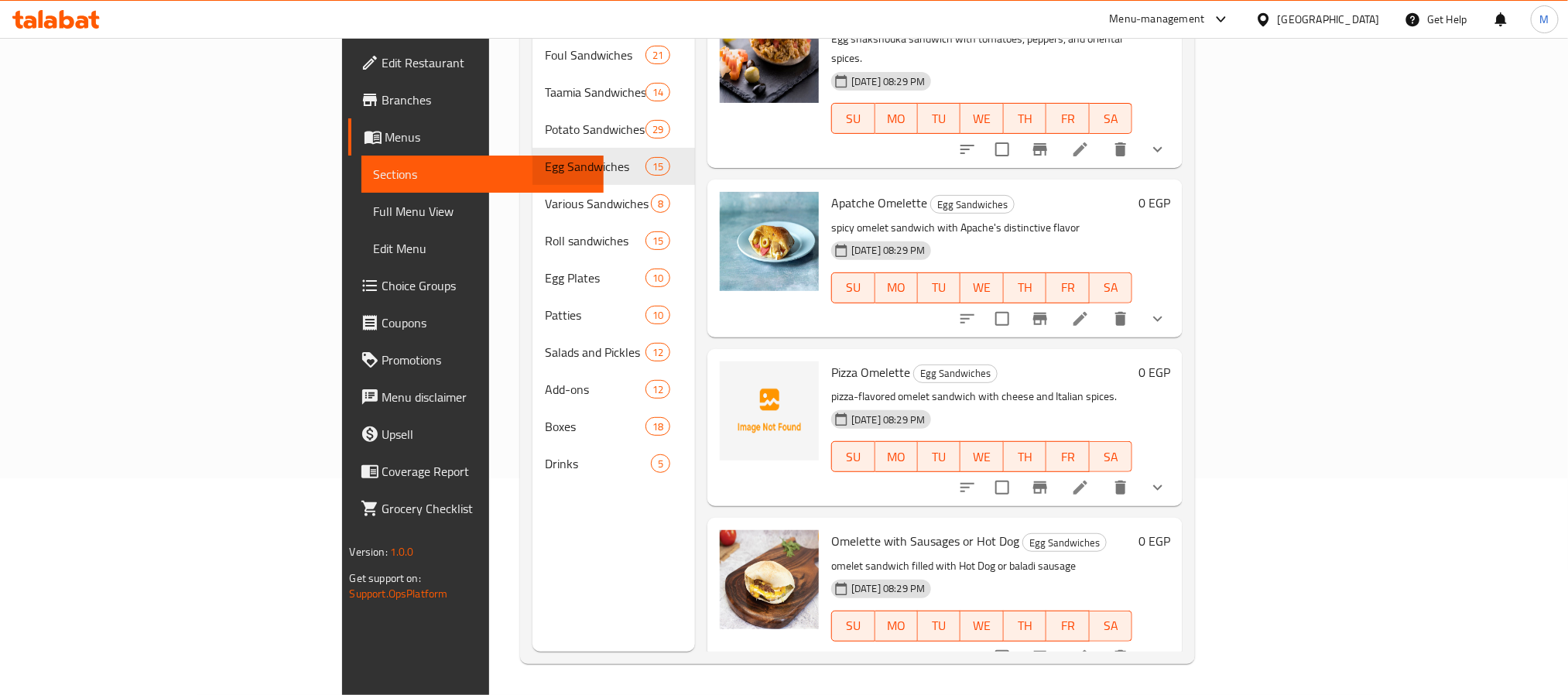
scroll to position [810, 0]
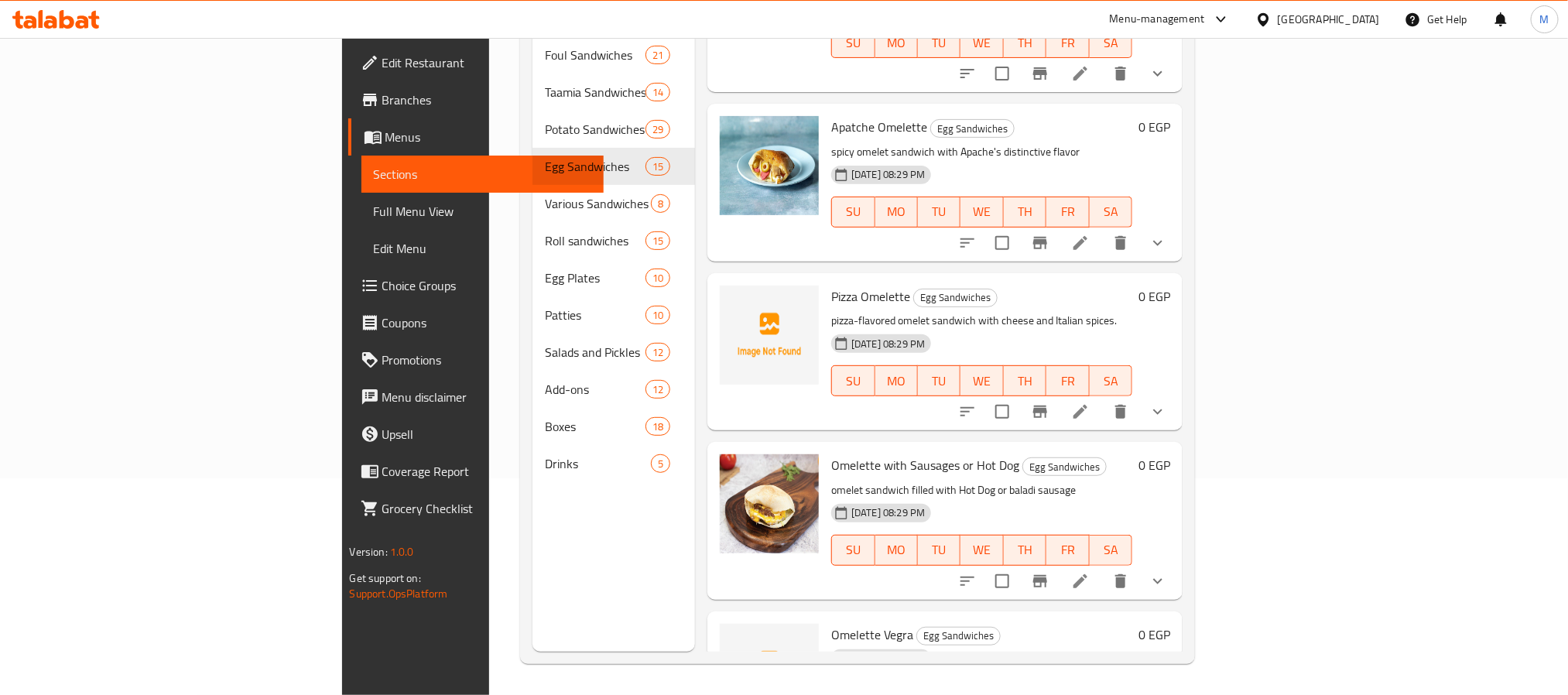
click at [831, 284] on span "Pizza Omelette" at bounding box center [870, 295] width 79 height 23
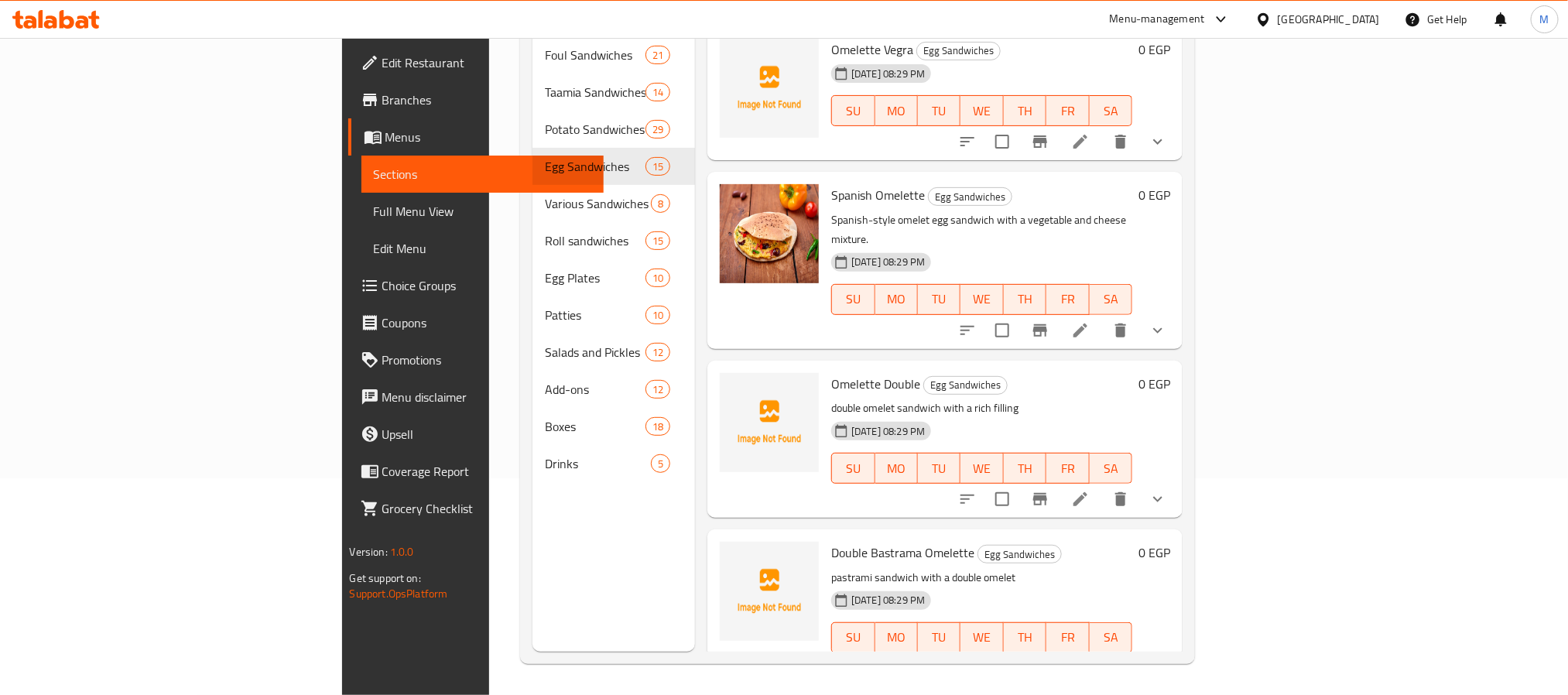
scroll to position [1390, 0]
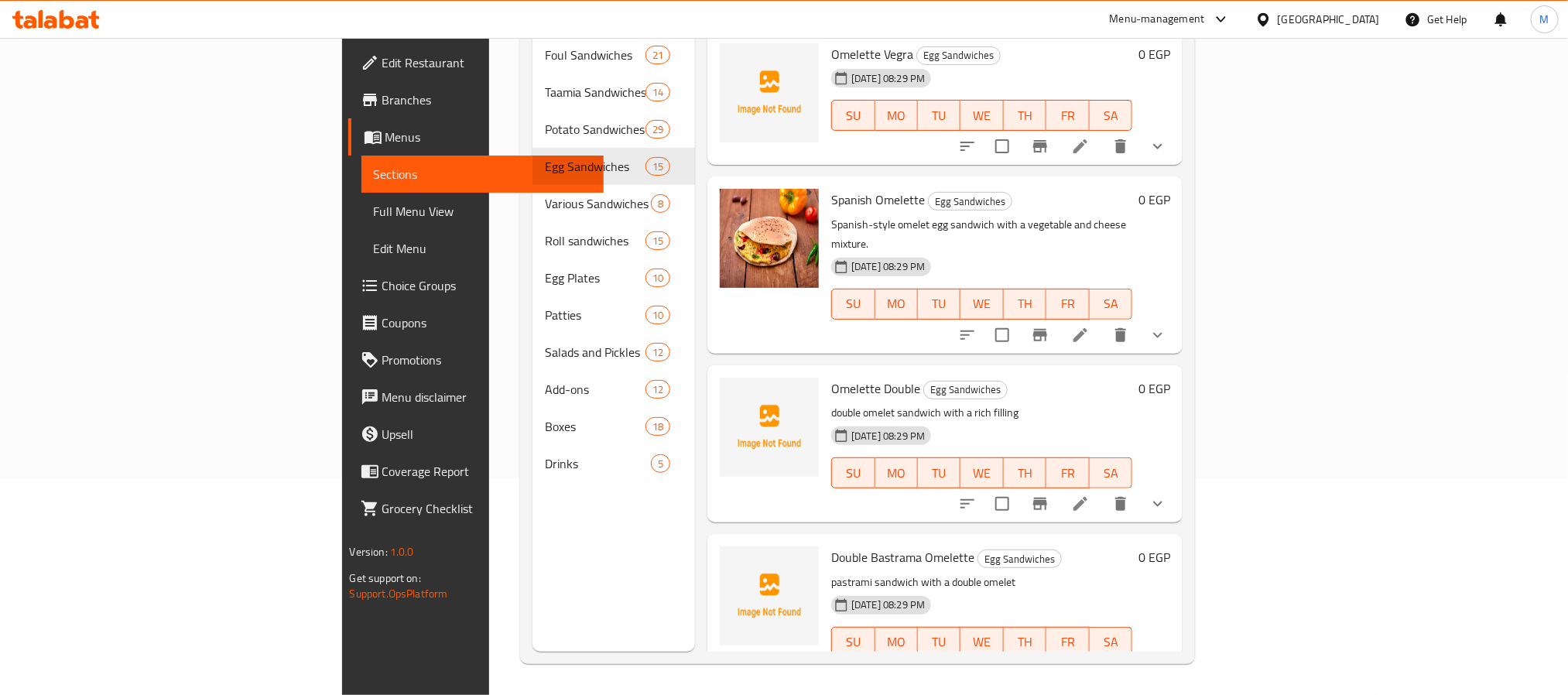
click at [1176, 485] on button "show more" at bounding box center [1158, 504] width 37 height 37
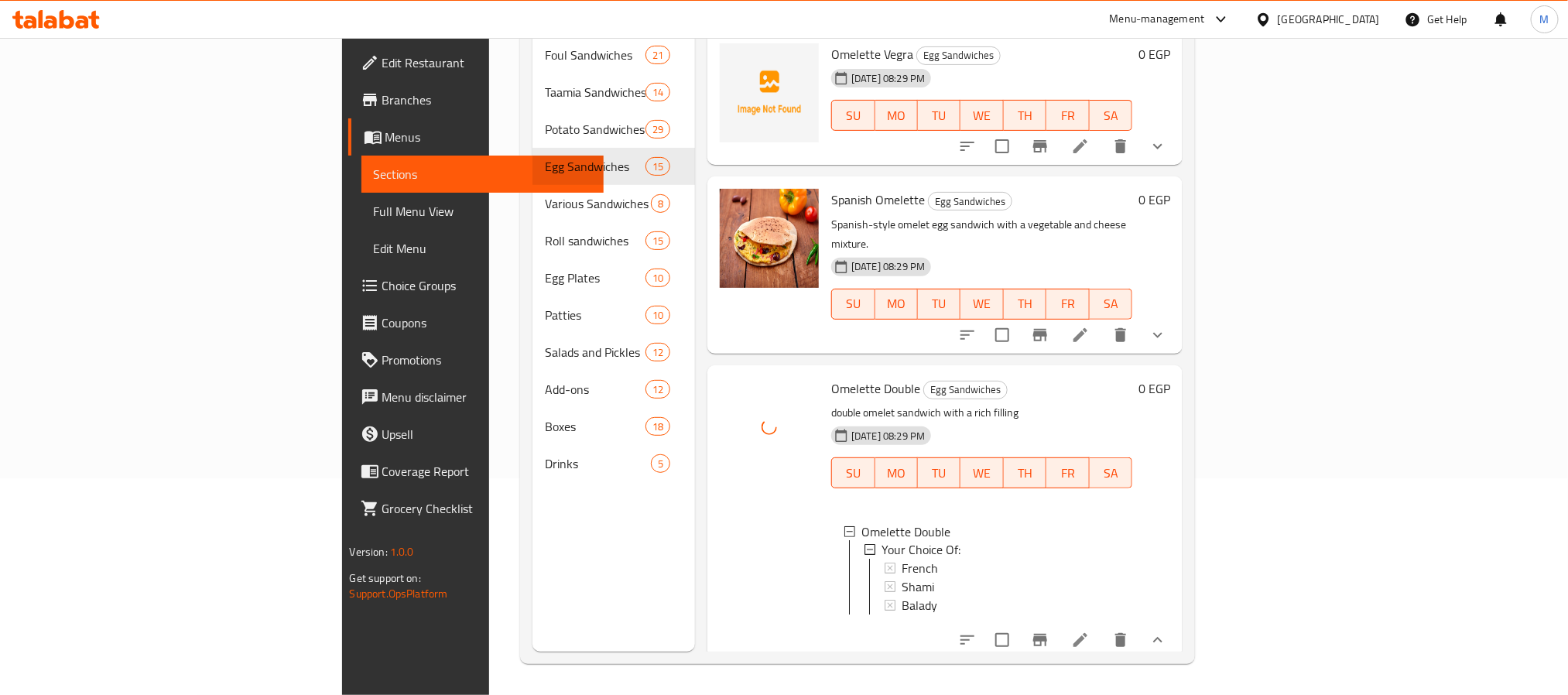
click at [831, 377] on span "Omelette Double" at bounding box center [875, 388] width 89 height 23
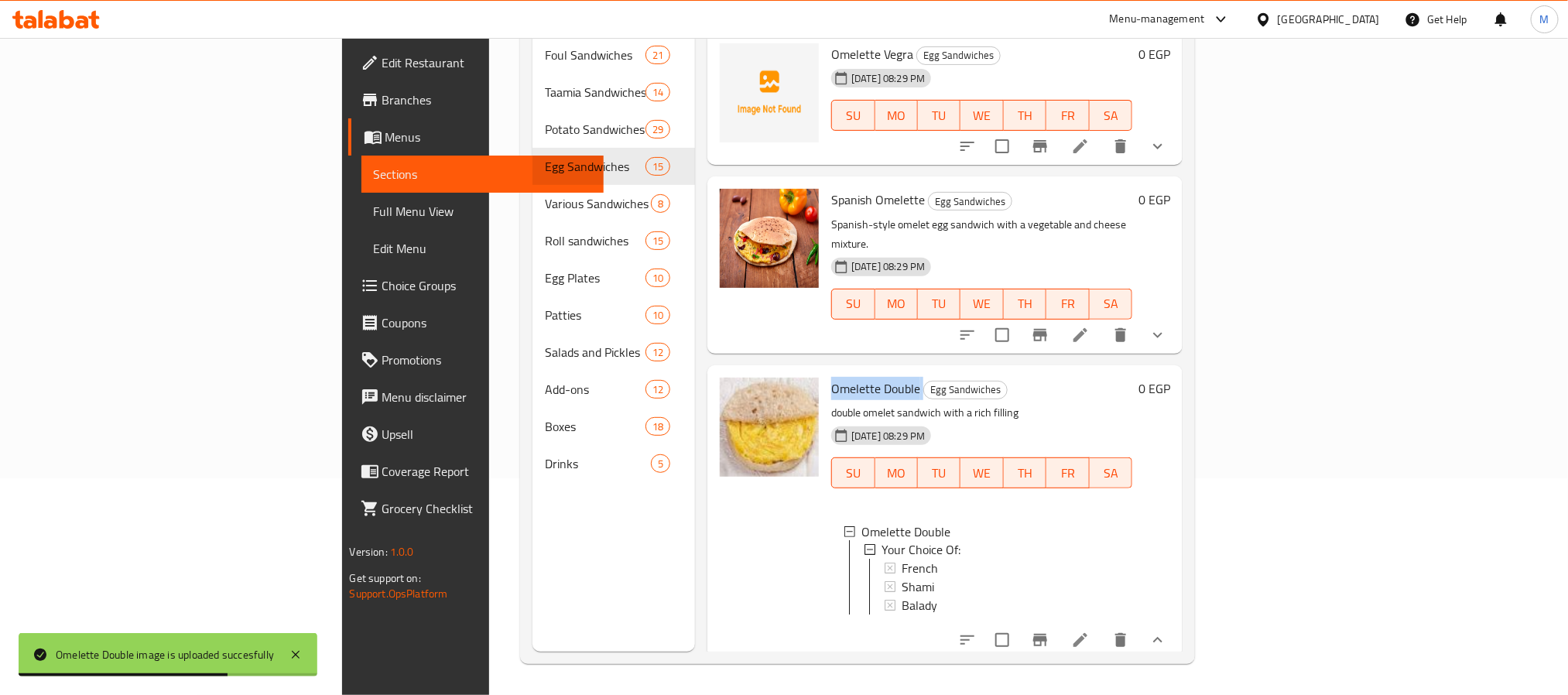
drag, startPoint x: 708, startPoint y: 474, endPoint x: 838, endPoint y: 476, distance: 130.0
click at [713, 474] on div at bounding box center [768, 512] width 111 height 281
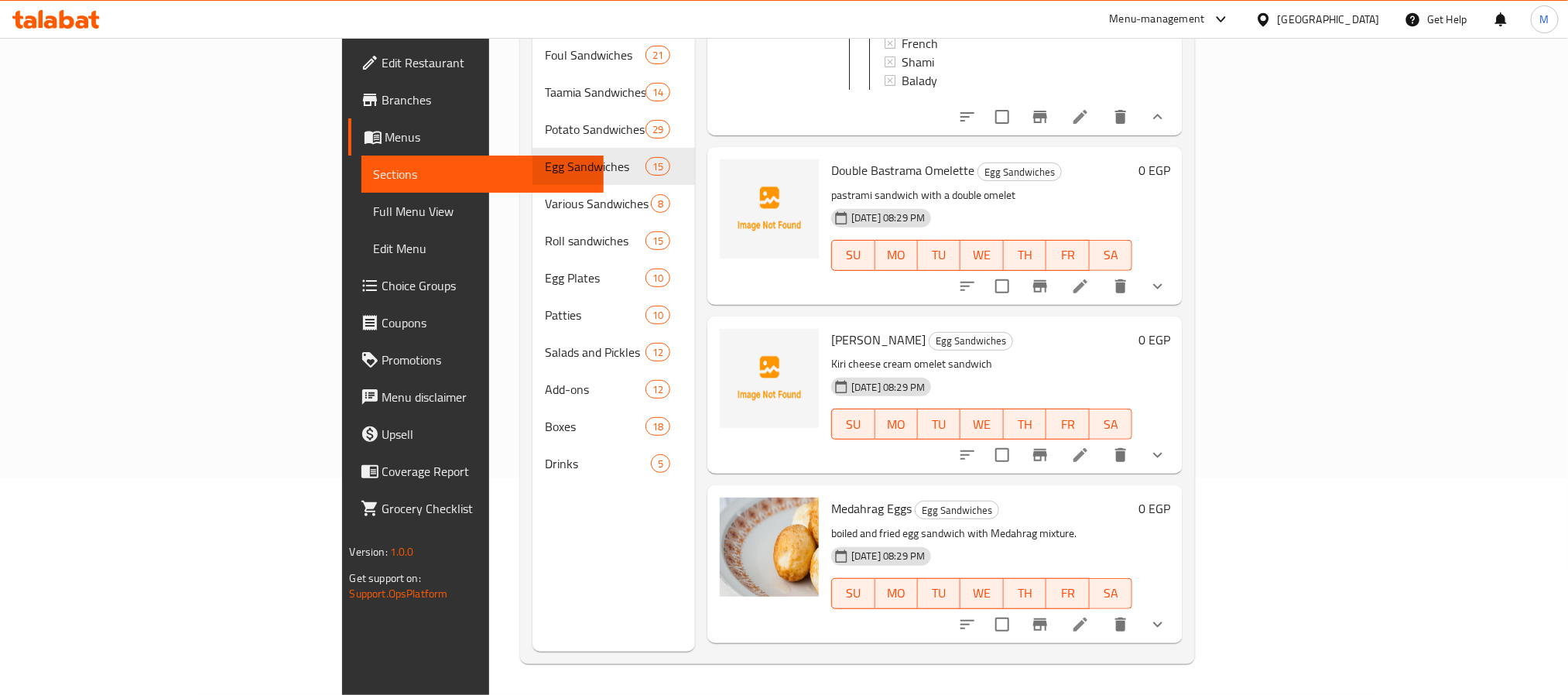
scroll to position [2007, 0]
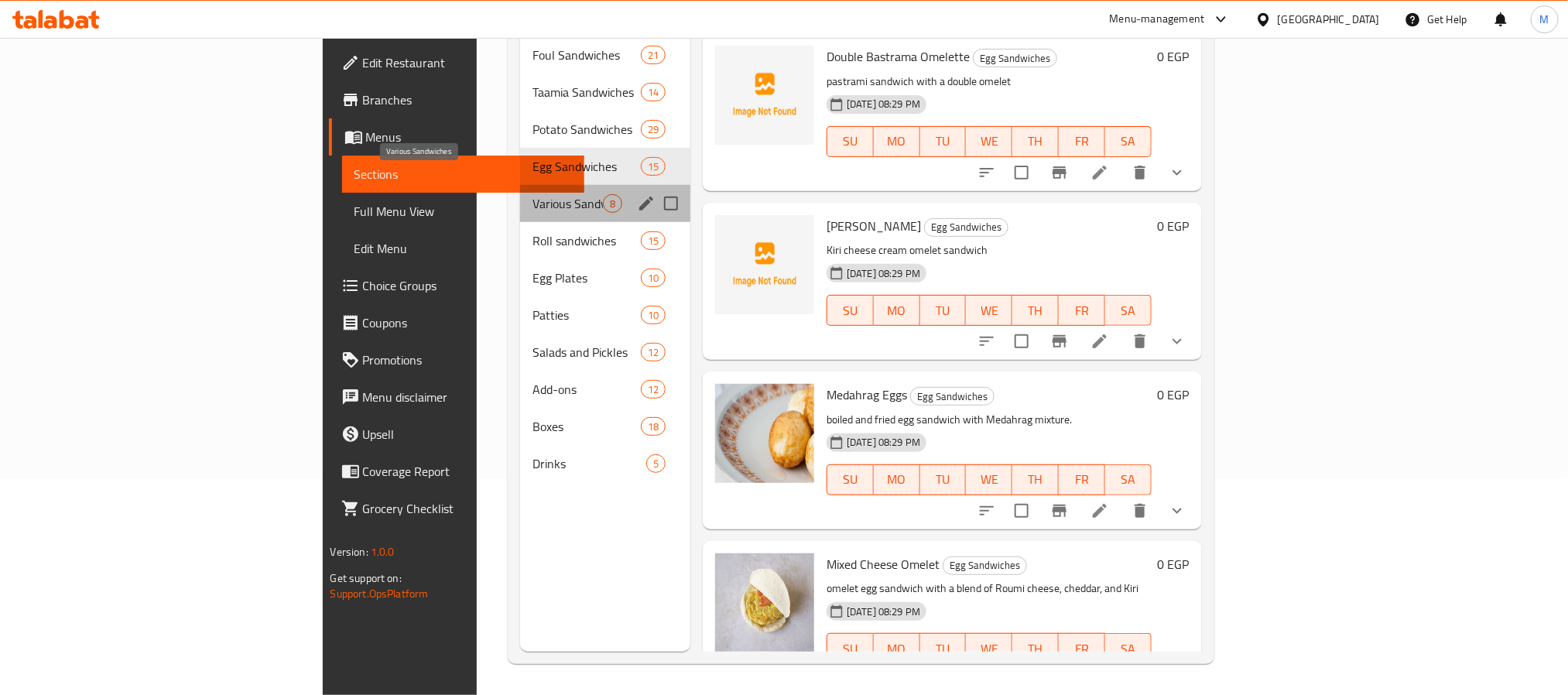
click at [532, 194] on span "Various Sandwiches" at bounding box center [567, 204] width 70 height 19
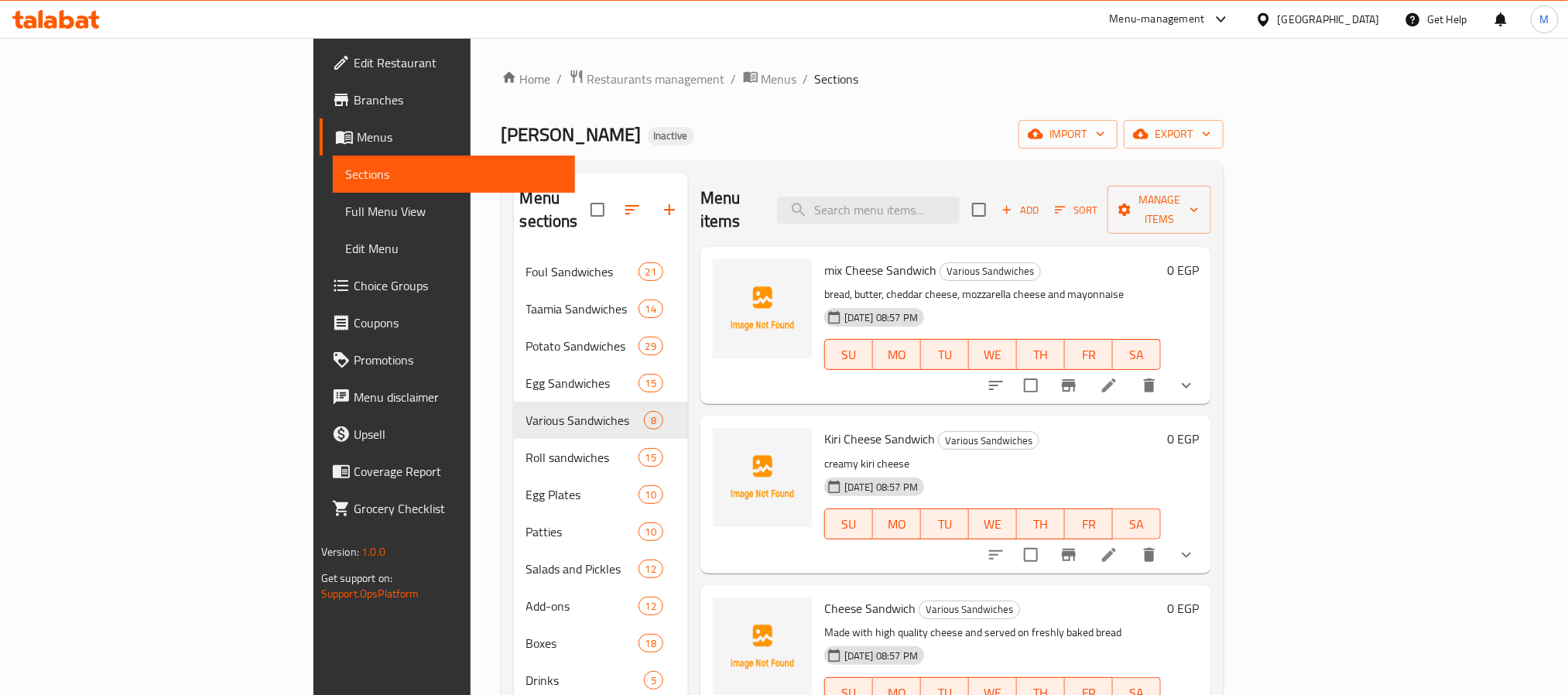
click at [824, 258] on span "mix Cheese Sandwich" at bounding box center [880, 269] width 112 height 23
click at [1195, 376] on icon "show more" at bounding box center [1186, 385] width 19 height 19
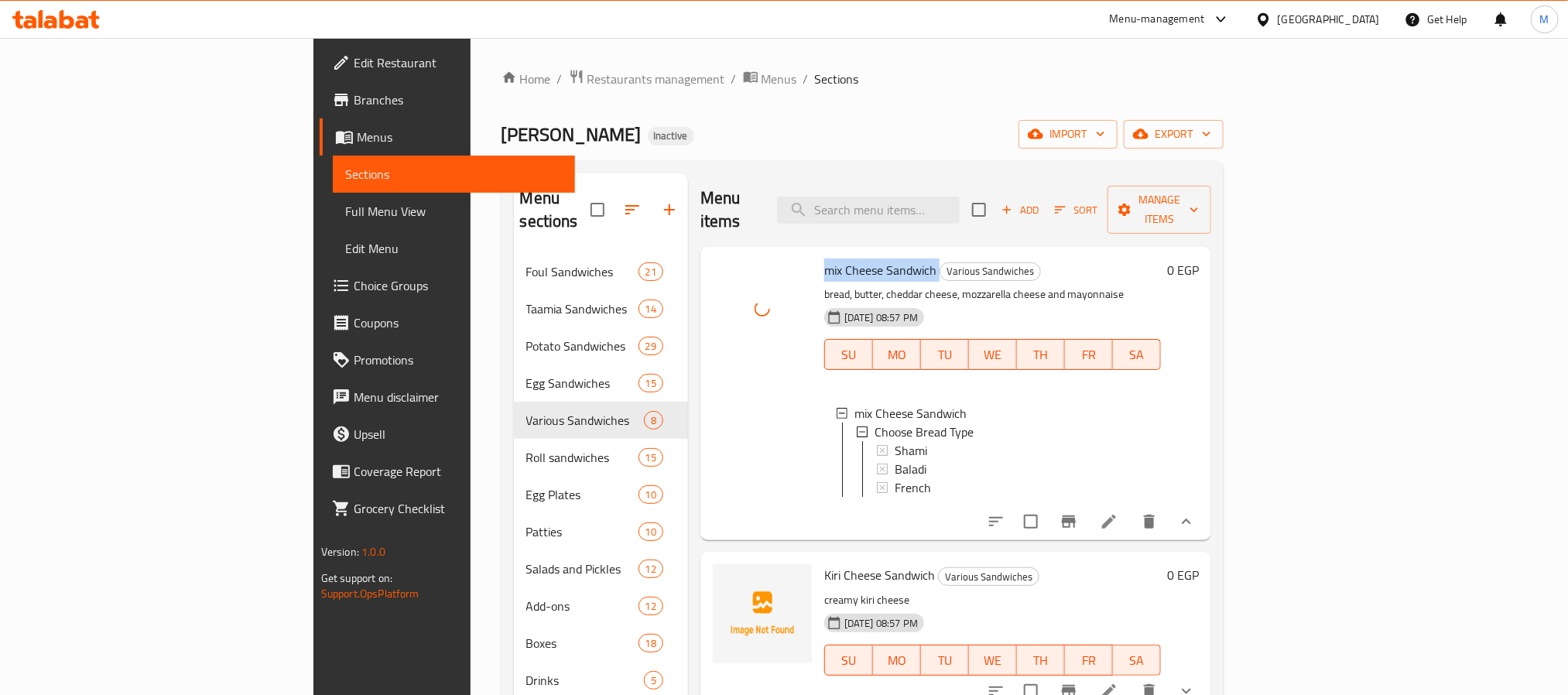
click at [824, 258] on span "mix Cheese Sandwich" at bounding box center [880, 269] width 112 height 23
drag, startPoint x: 1056, startPoint y: 77, endPoint x: 1006, endPoint y: 77, distance: 50.0
click at [1056, 77] on ol "Home / Restaurants management / Menus / Sections" at bounding box center [863, 79] width 722 height 20
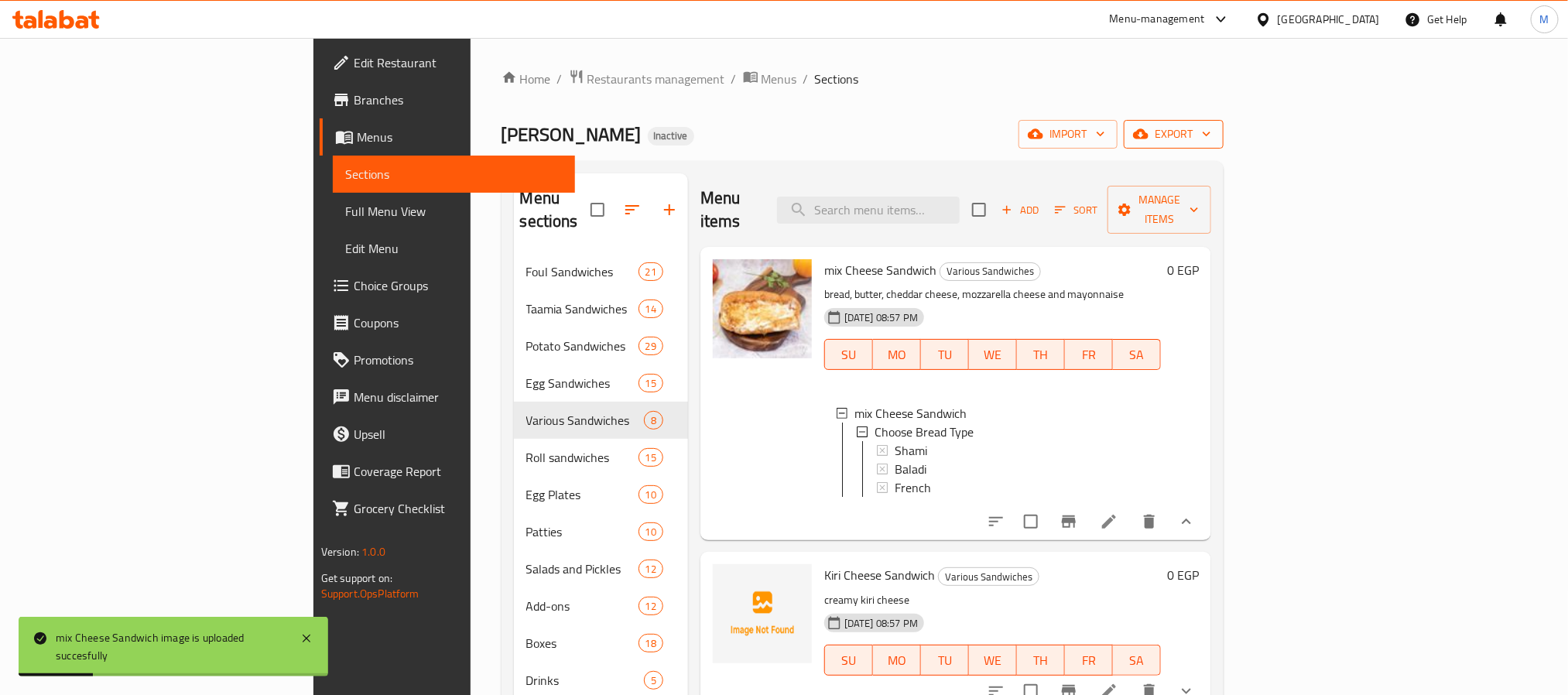
click at [1211, 142] on span "export" at bounding box center [1173, 134] width 75 height 20
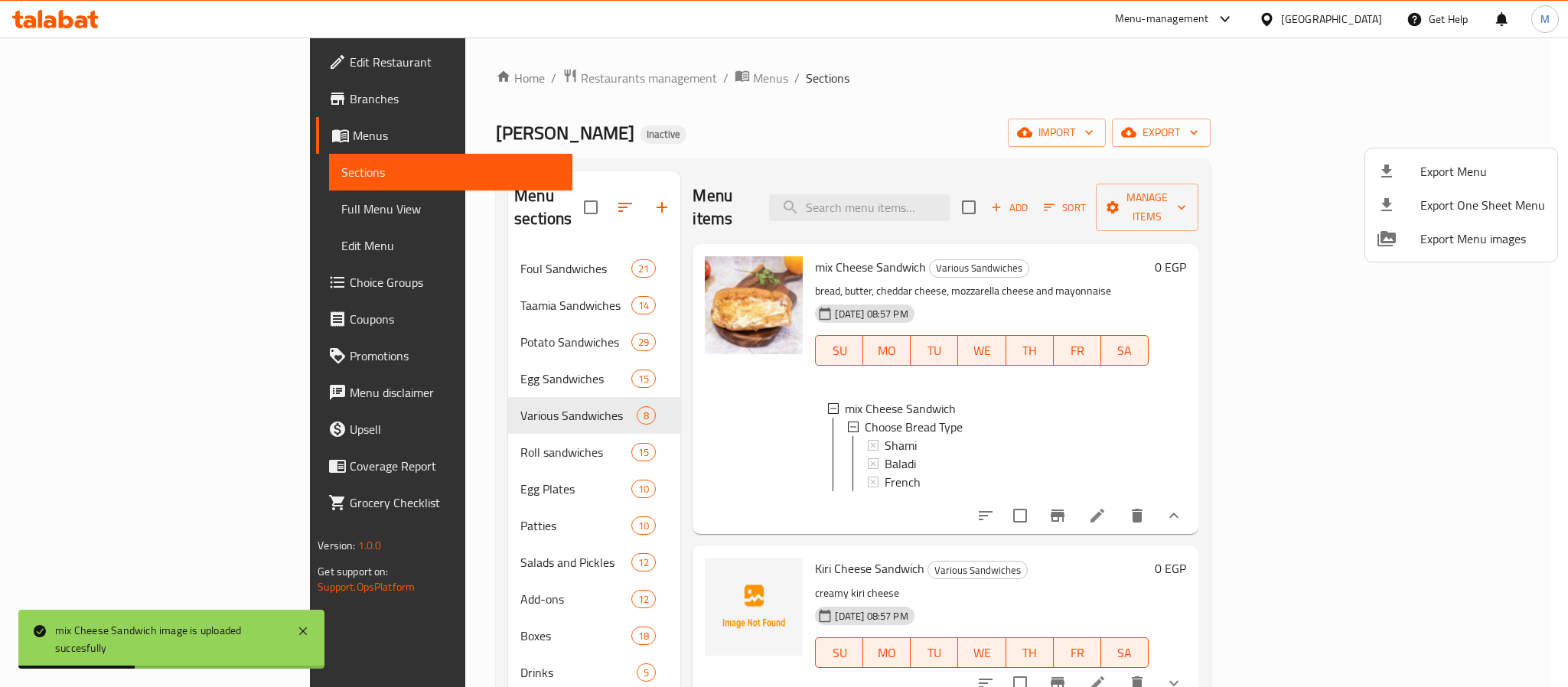
click at [1448, 169] on span "Export Menu" at bounding box center [1482, 171] width 125 height 18
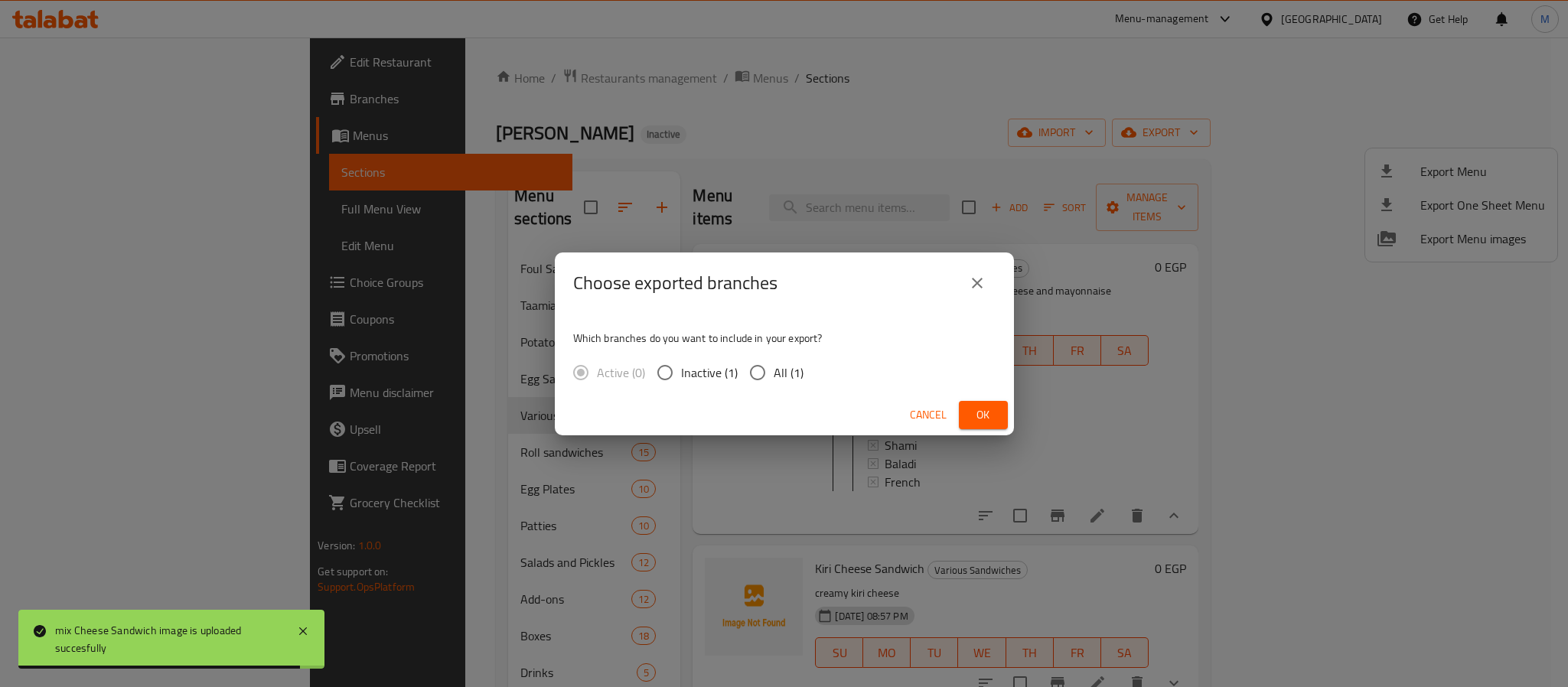
click at [774, 367] on span "All (1)" at bounding box center [789, 372] width 30 height 18
click at [774, 367] on input "All (1)" at bounding box center [757, 372] width 32 height 32
radio input "true"
click at [999, 418] on button "Ok" at bounding box center [983, 415] width 49 height 29
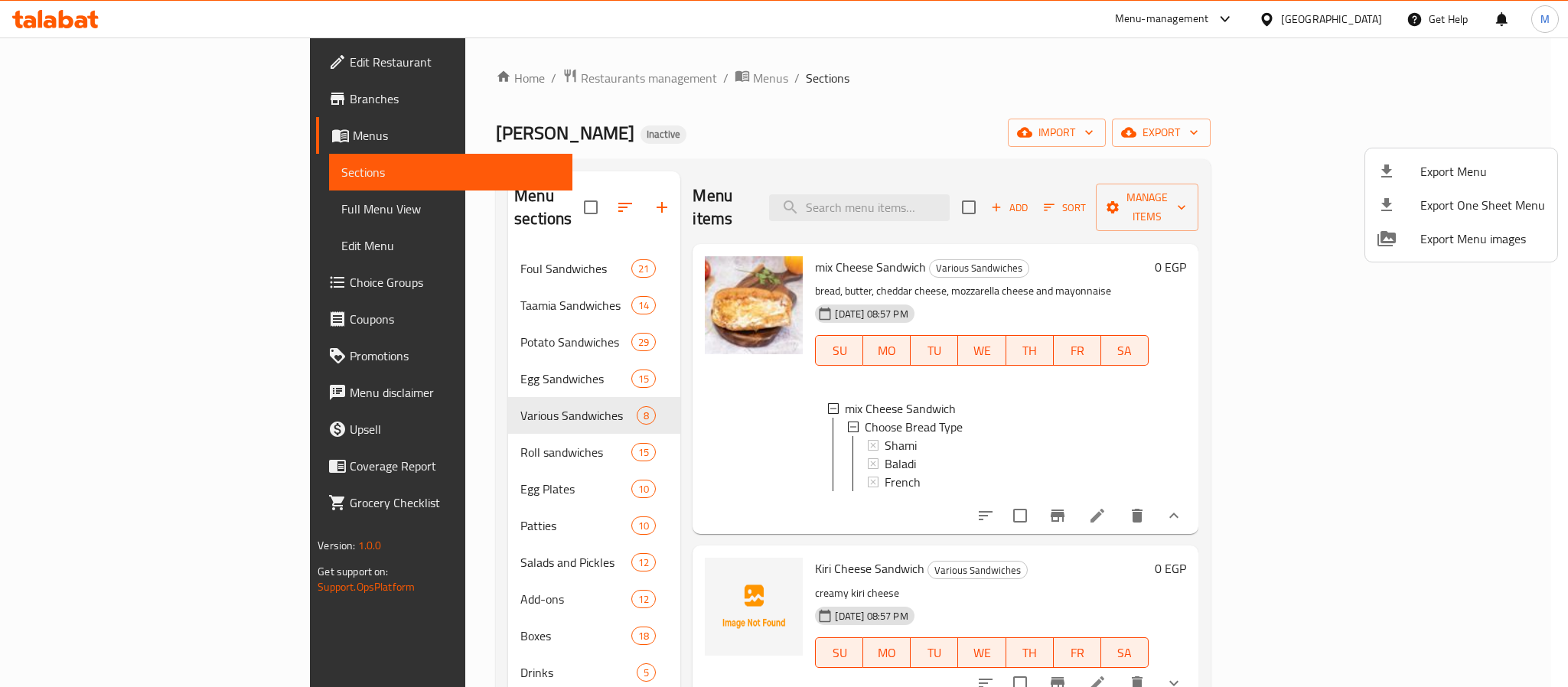
click at [795, 87] on div at bounding box center [784, 343] width 1568 height 687
